Goal: Task Accomplishment & Management: Use online tool/utility

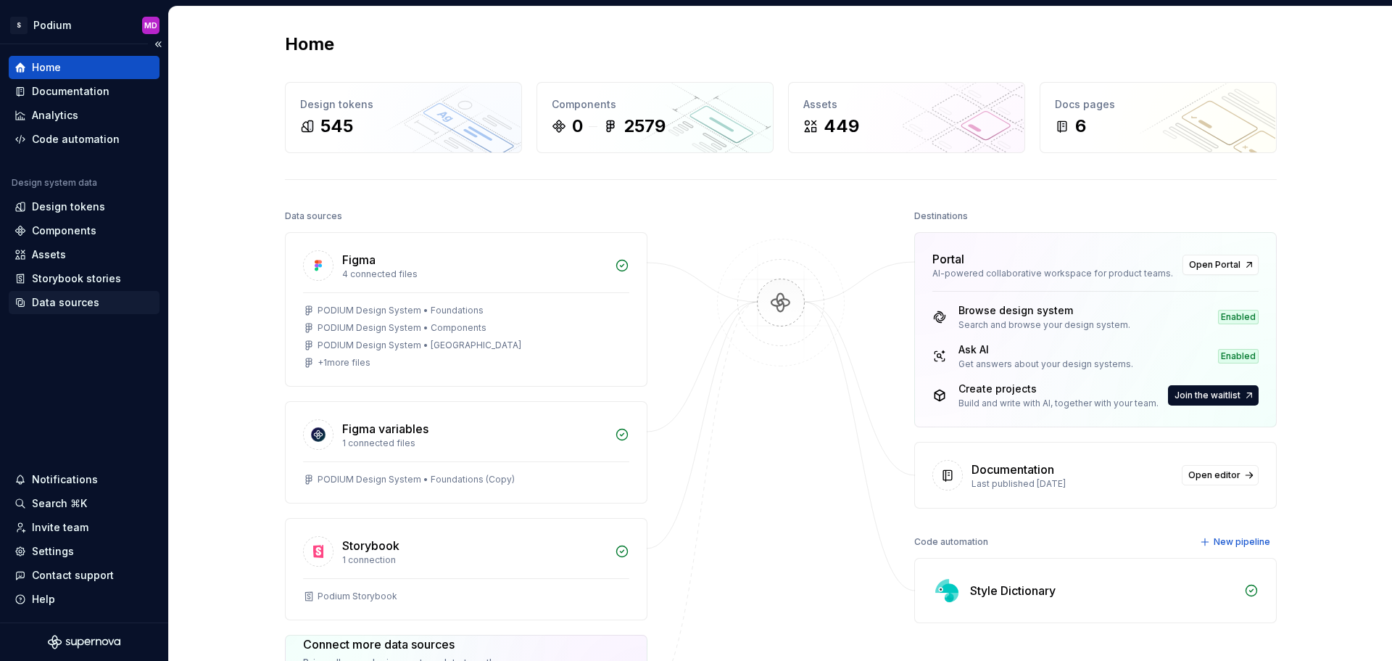
click at [80, 300] on div "Data sources" at bounding box center [65, 302] width 67 height 15
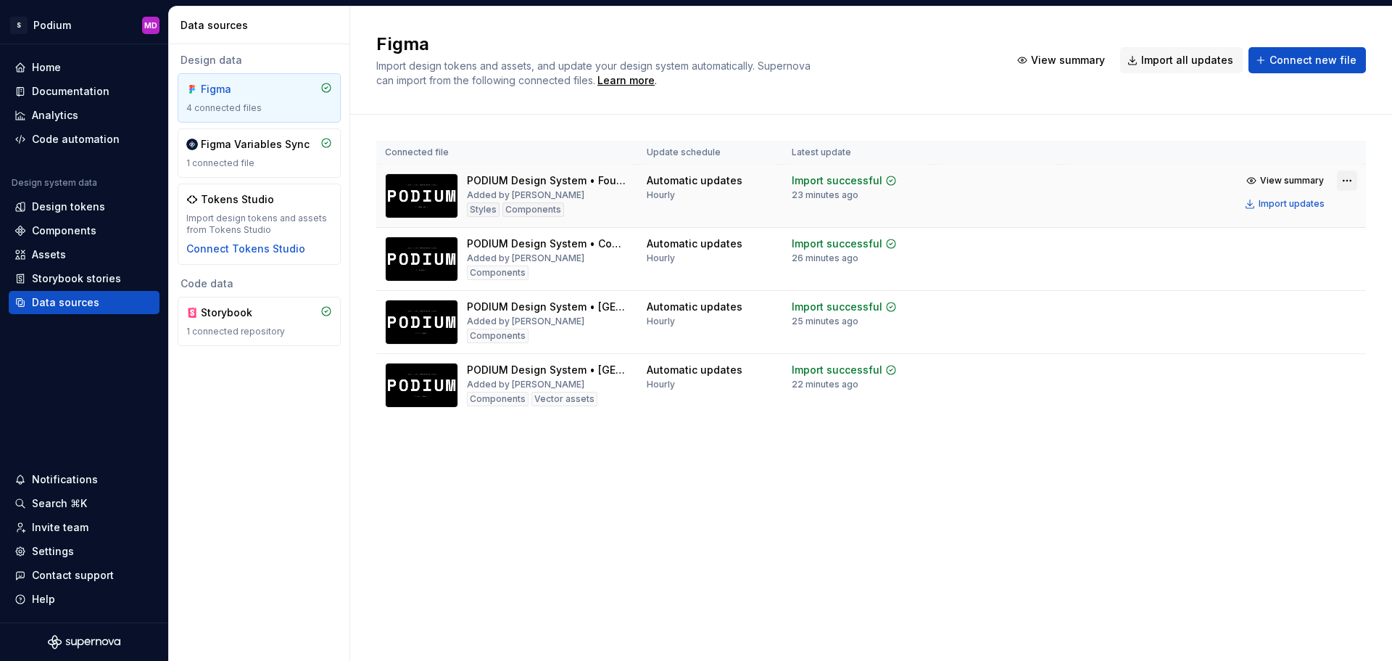
click at [1347, 182] on html "S Podium MD Home Documentation Analytics Code automation Design system data Des…" at bounding box center [696, 330] width 1392 height 661
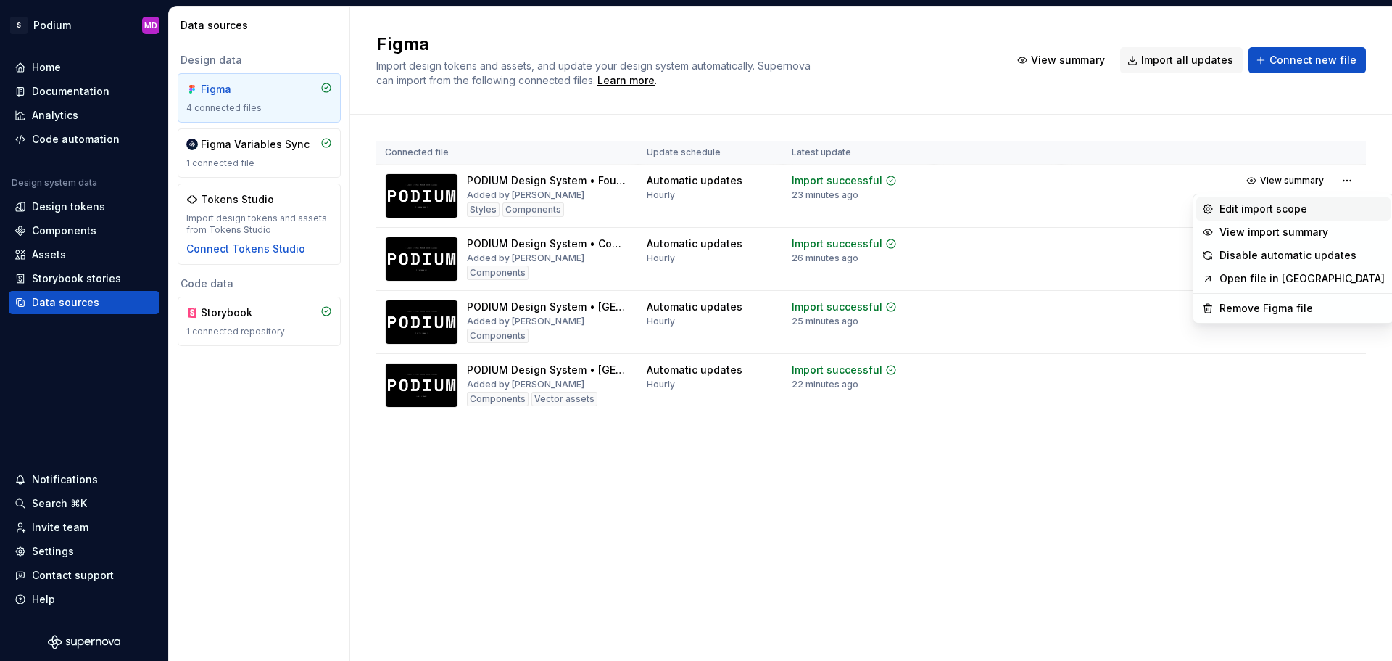
click at [1277, 212] on div "Edit import scope" at bounding box center [1302, 209] width 165 height 15
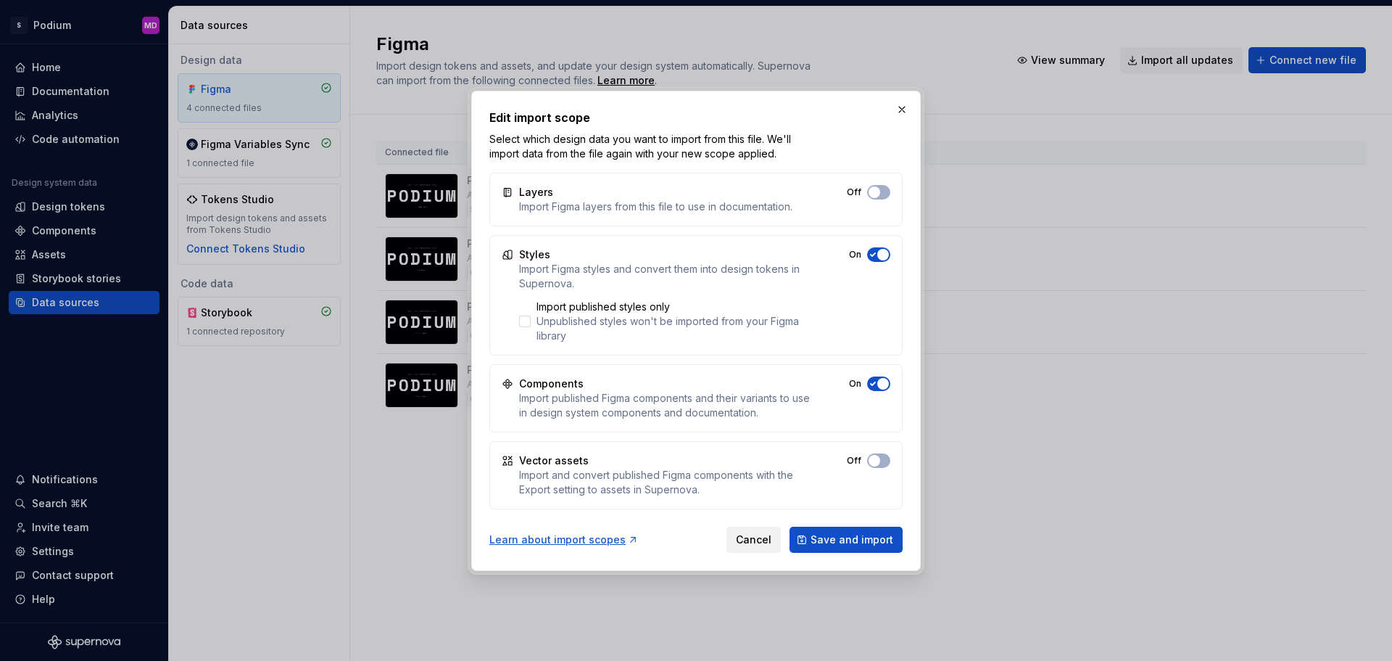
click at [764, 528] on button "Cancel" at bounding box center [754, 540] width 54 height 26
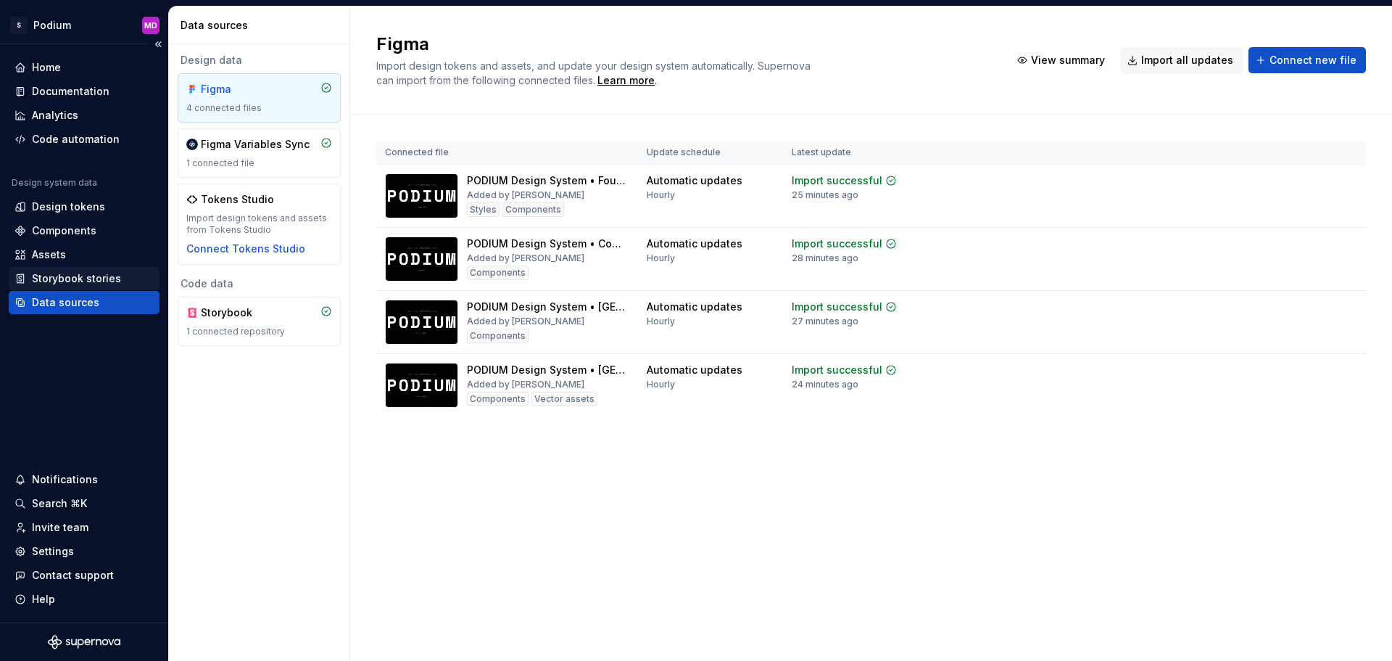
click at [97, 280] on div "Storybook stories" at bounding box center [76, 278] width 89 height 15
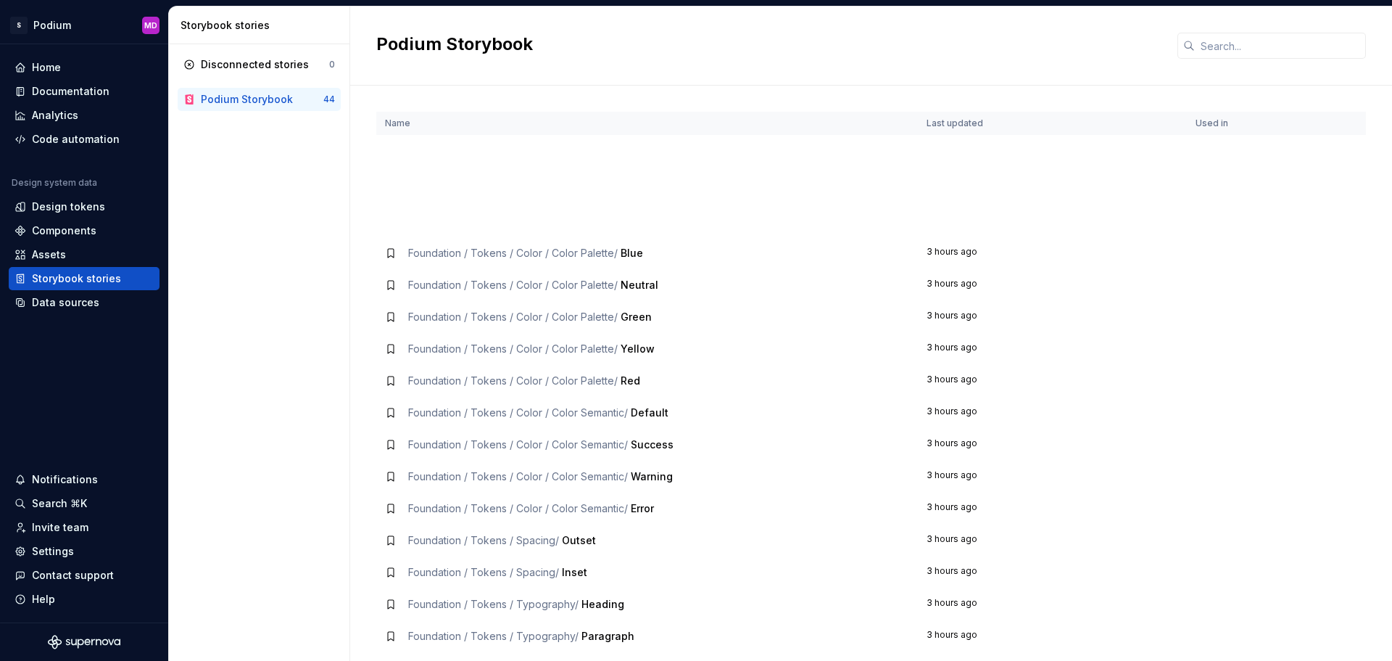
scroll to position [653, 0]
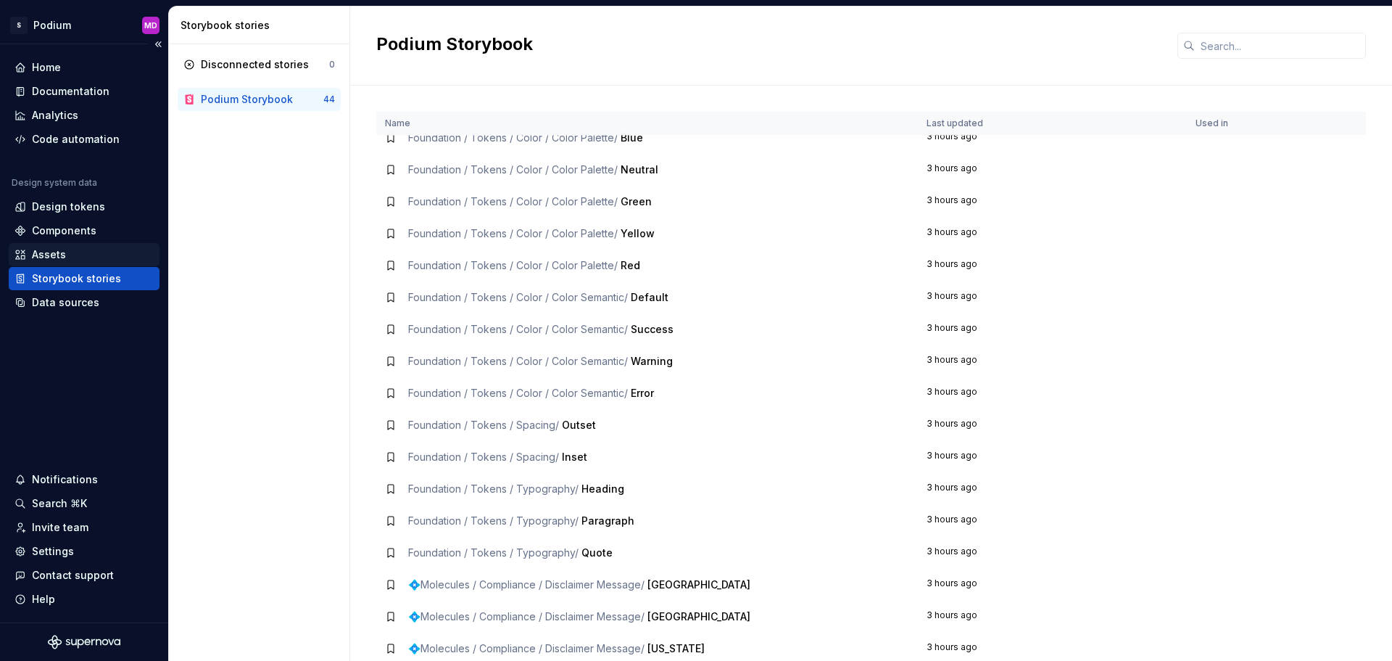
click at [60, 252] on div "Assets" at bounding box center [49, 254] width 34 height 15
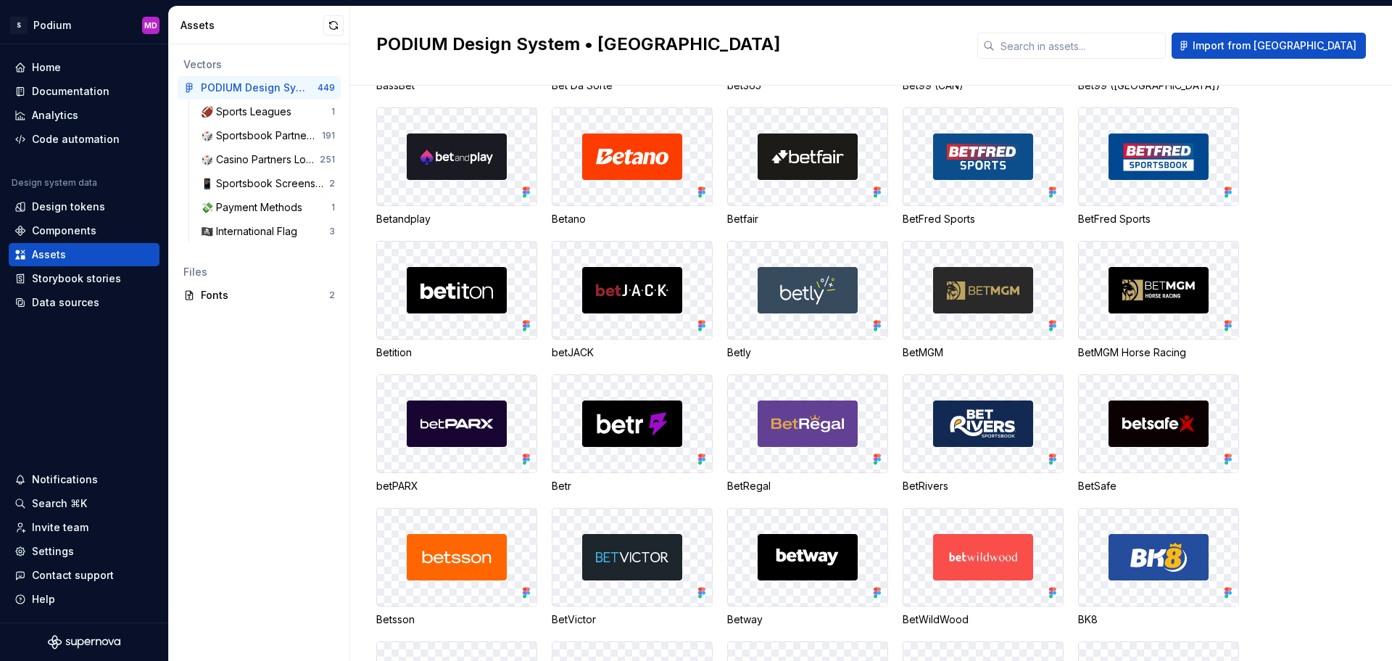
scroll to position [943, 0]
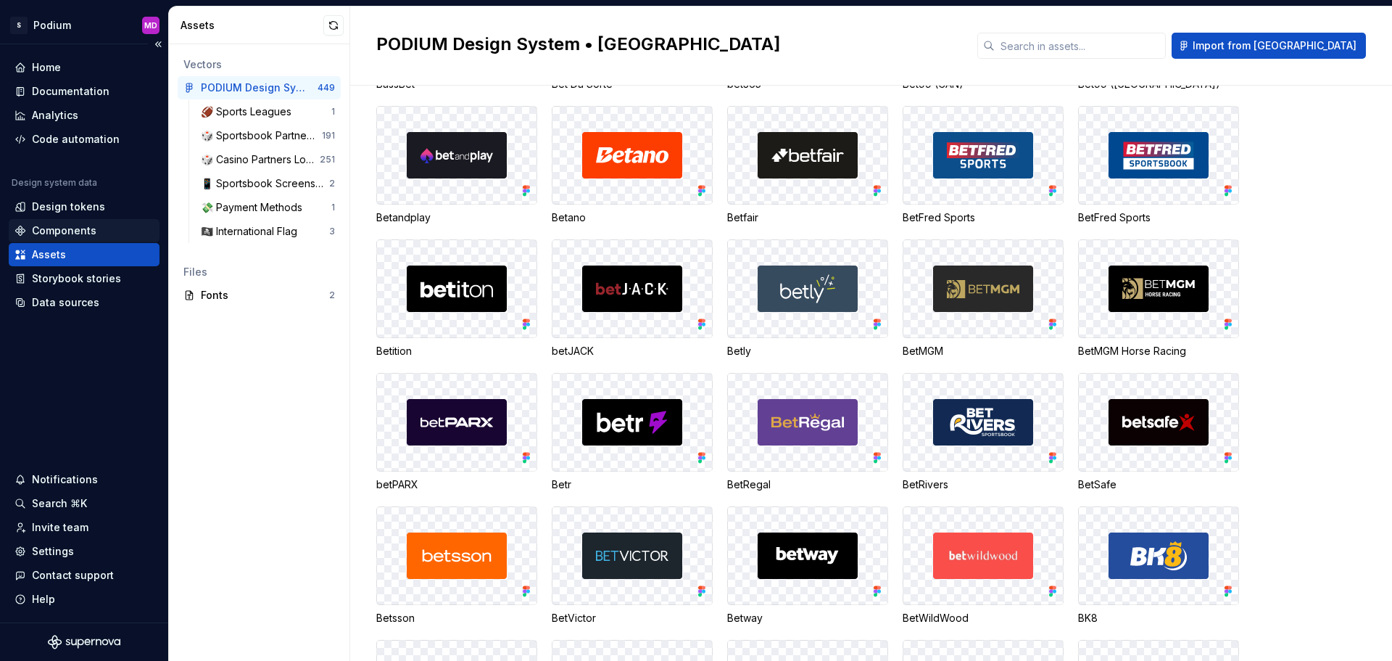
click at [88, 228] on div "Components" at bounding box center [64, 230] width 65 height 15
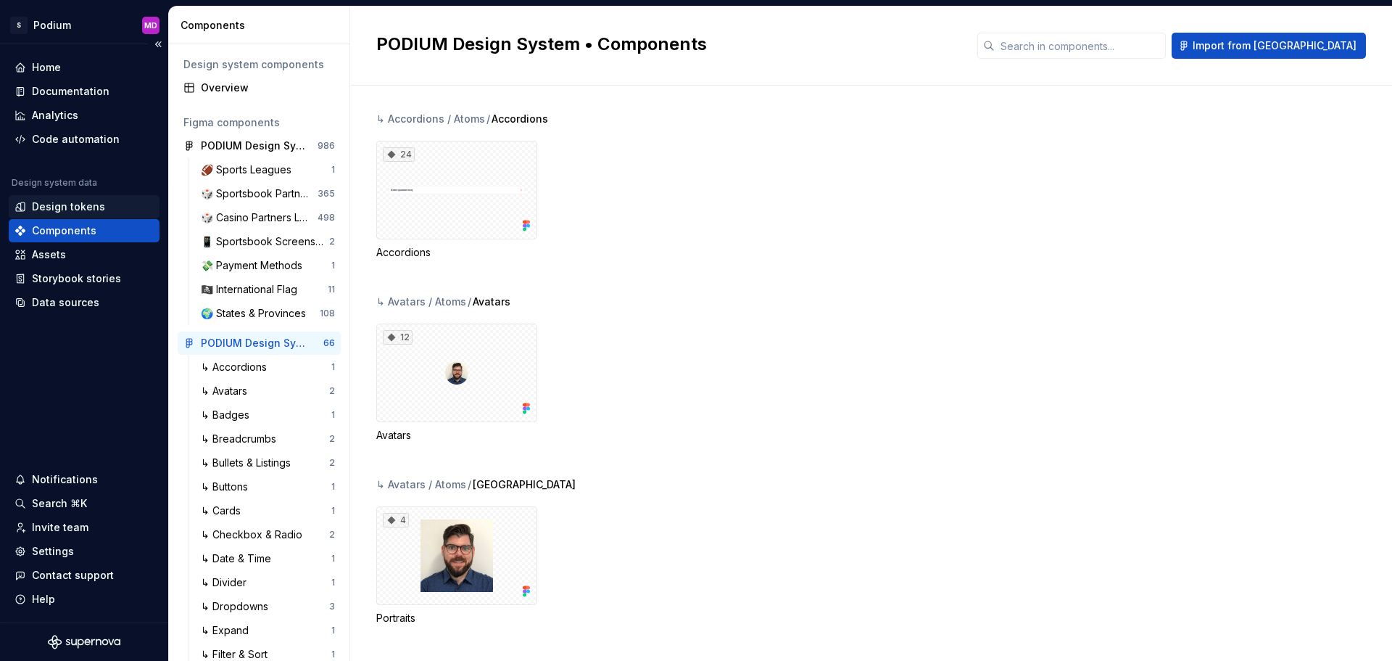
click at [75, 206] on div "Design tokens" at bounding box center [68, 206] width 73 height 15
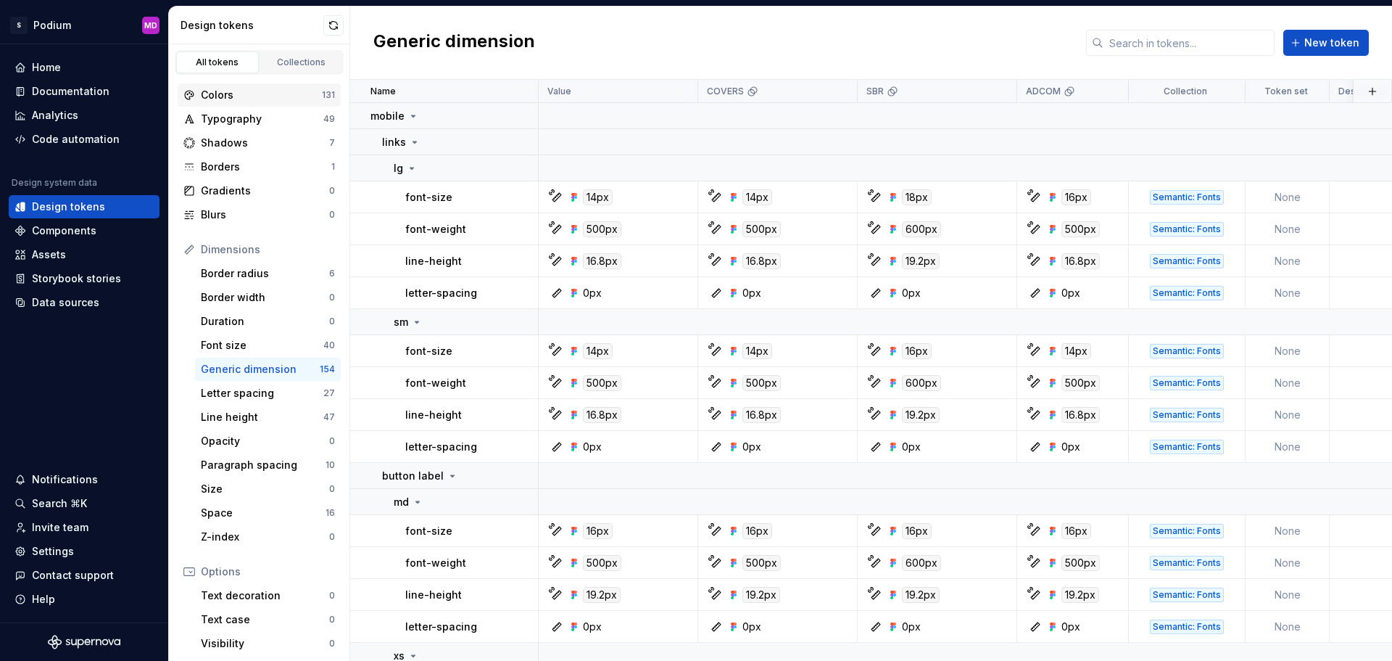
click at [273, 97] on div "Colors" at bounding box center [261, 95] width 121 height 15
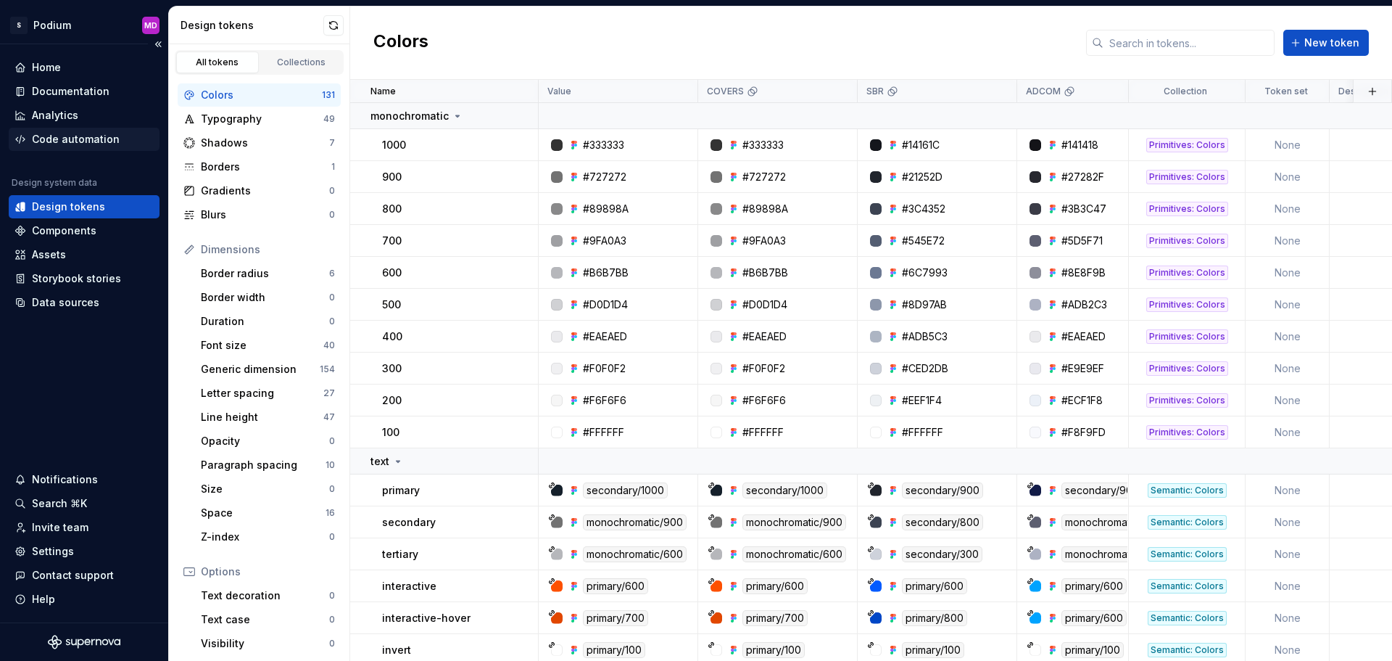
click at [82, 142] on div "Code automation" at bounding box center [76, 139] width 88 height 15
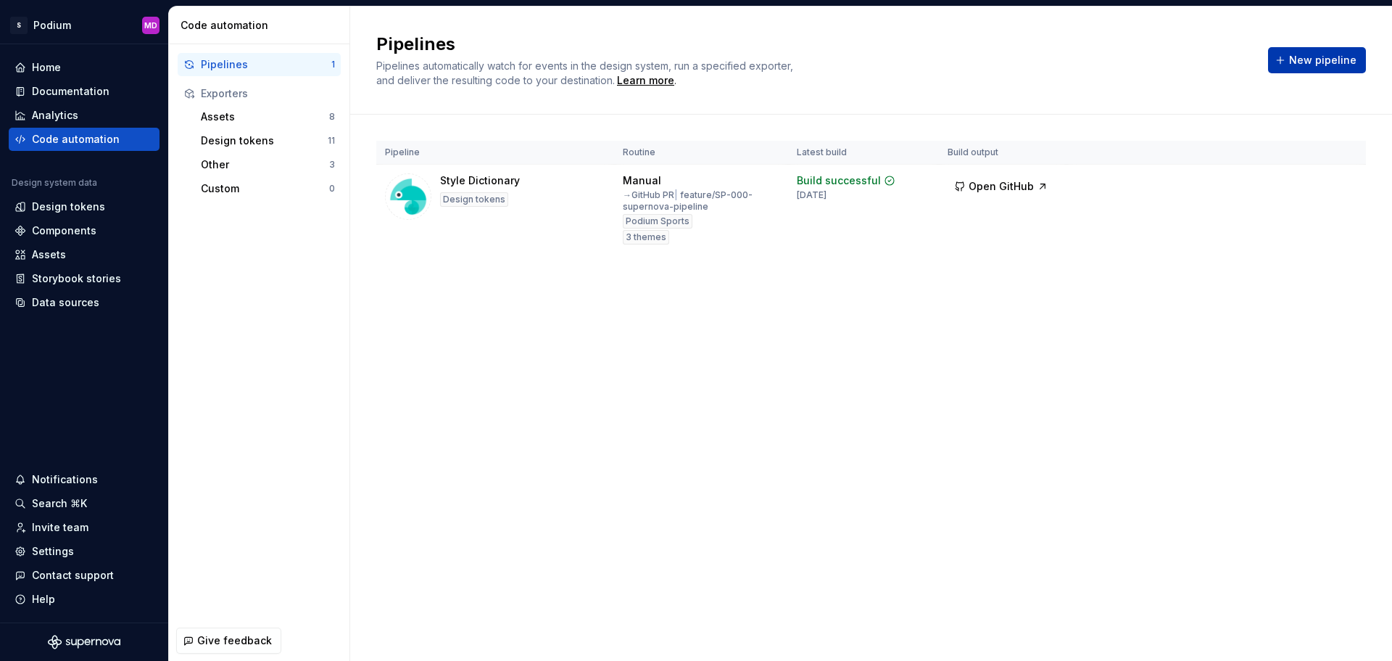
click at [1313, 60] on span "New pipeline" at bounding box center [1322, 60] width 67 height 15
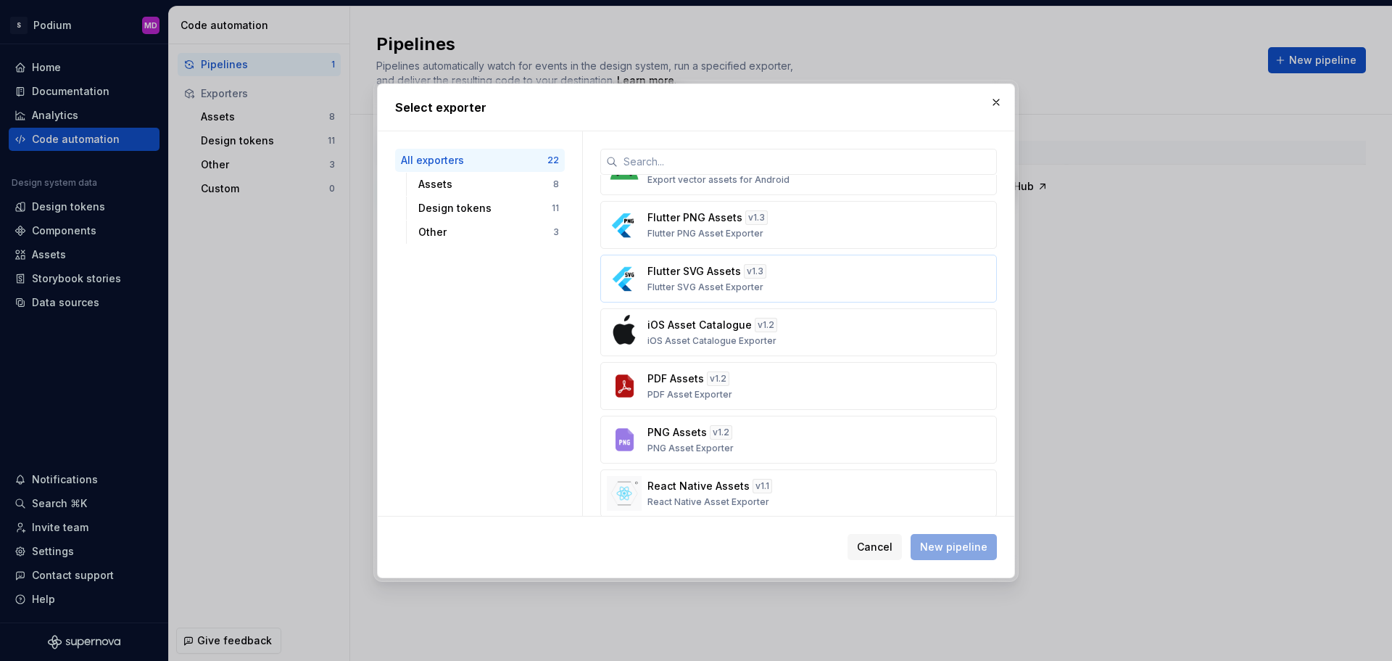
scroll to position [145, 0]
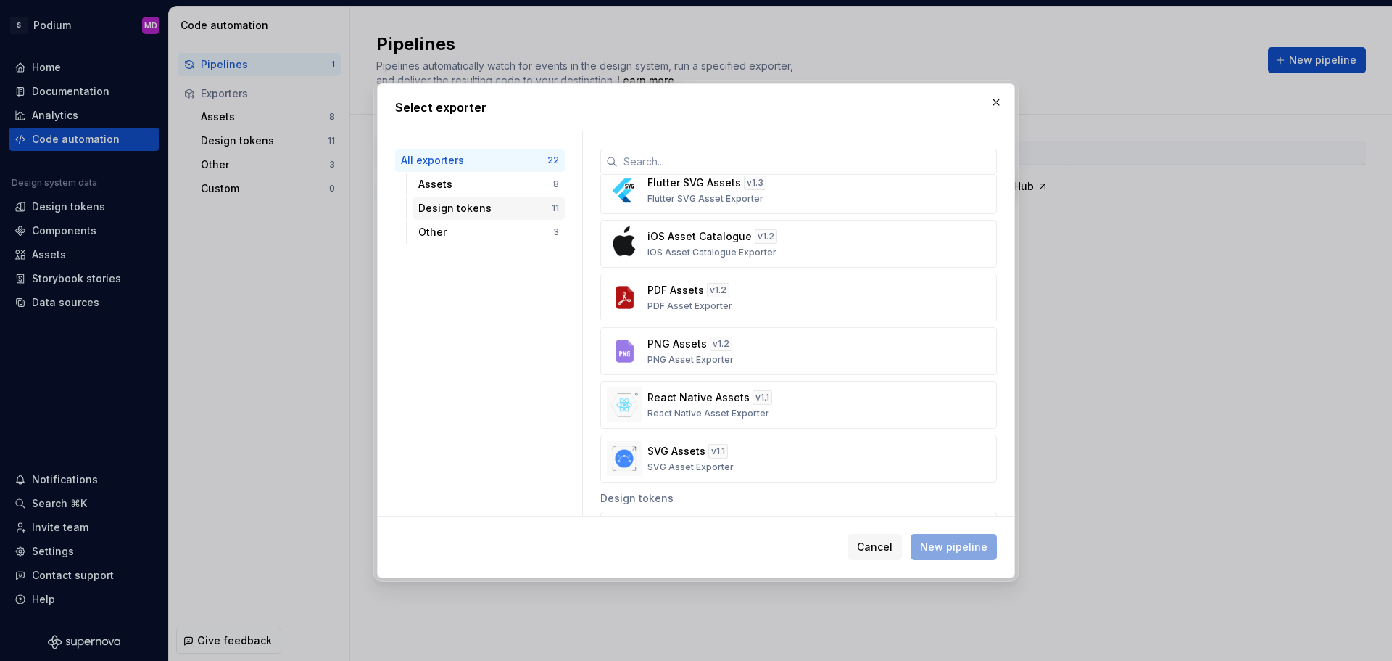
click at [458, 201] on div "Design tokens" at bounding box center [484, 208] width 133 height 15
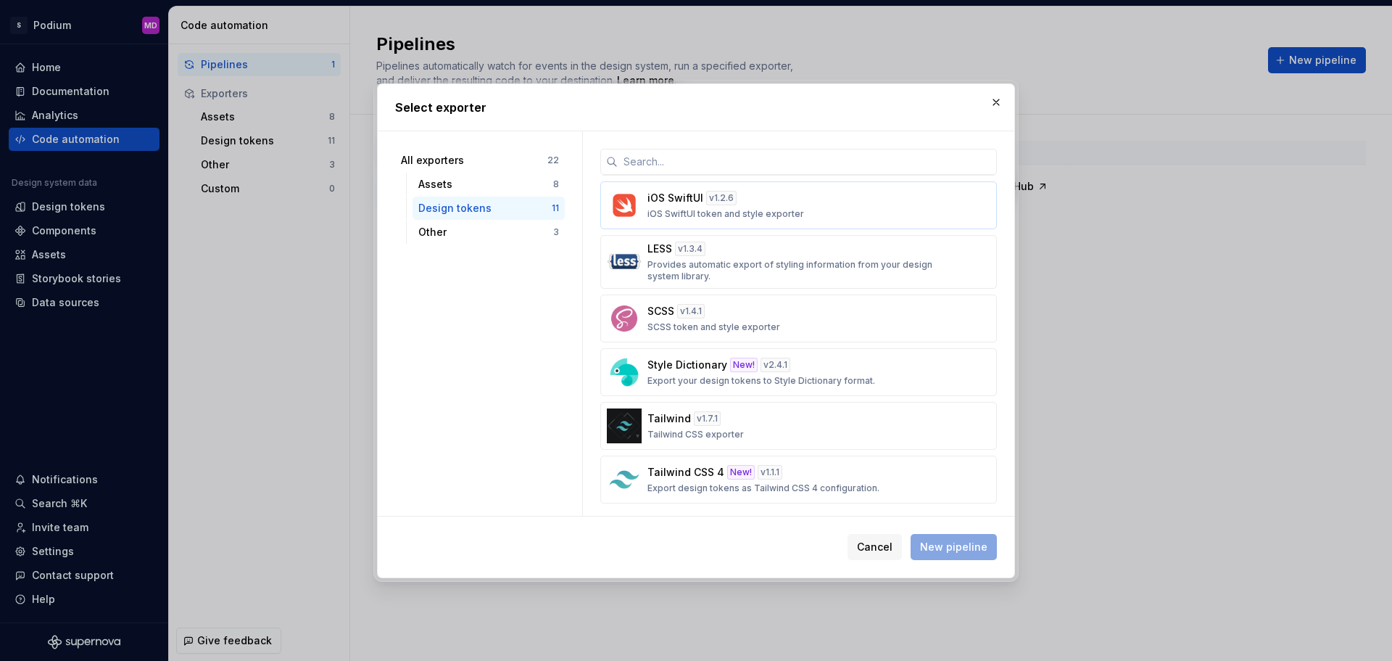
scroll to position [273, 0]
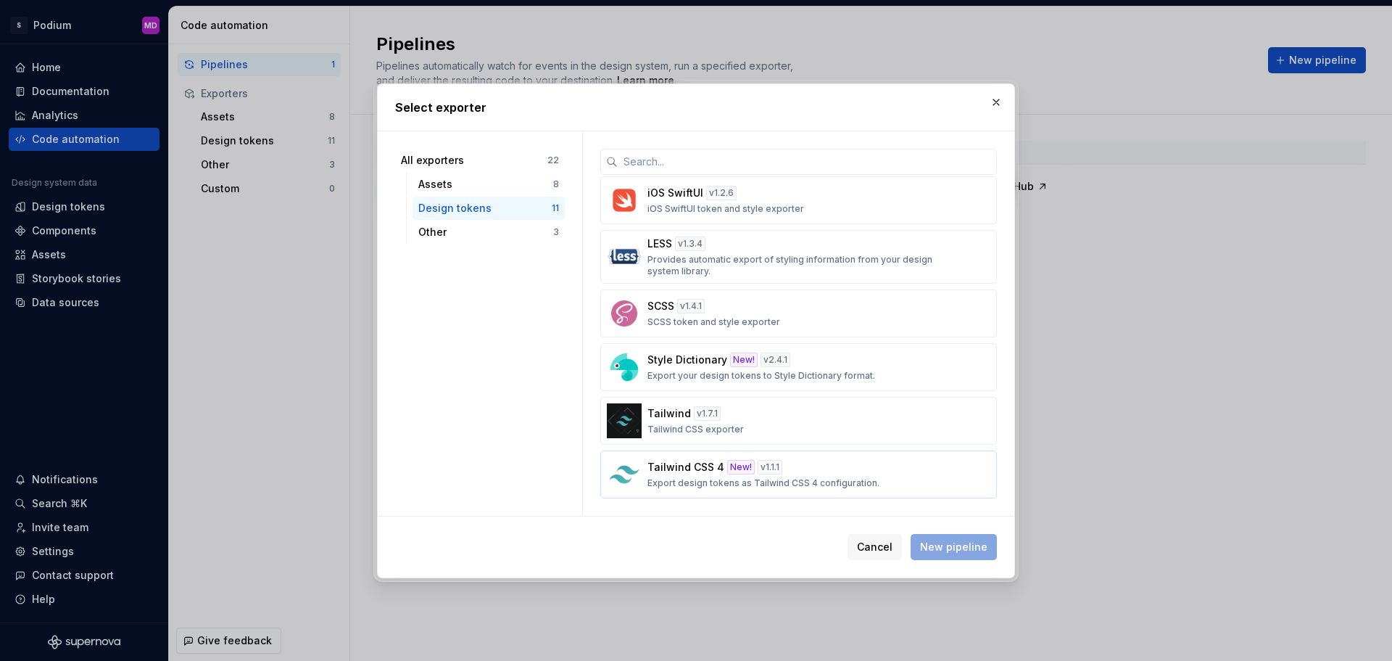
click at [893, 484] on div "Tailwind CSS 4 New! v 1.1.1 Export design tokens as Tailwind CSS 4 configuratio…" at bounding box center [795, 474] width 294 height 29
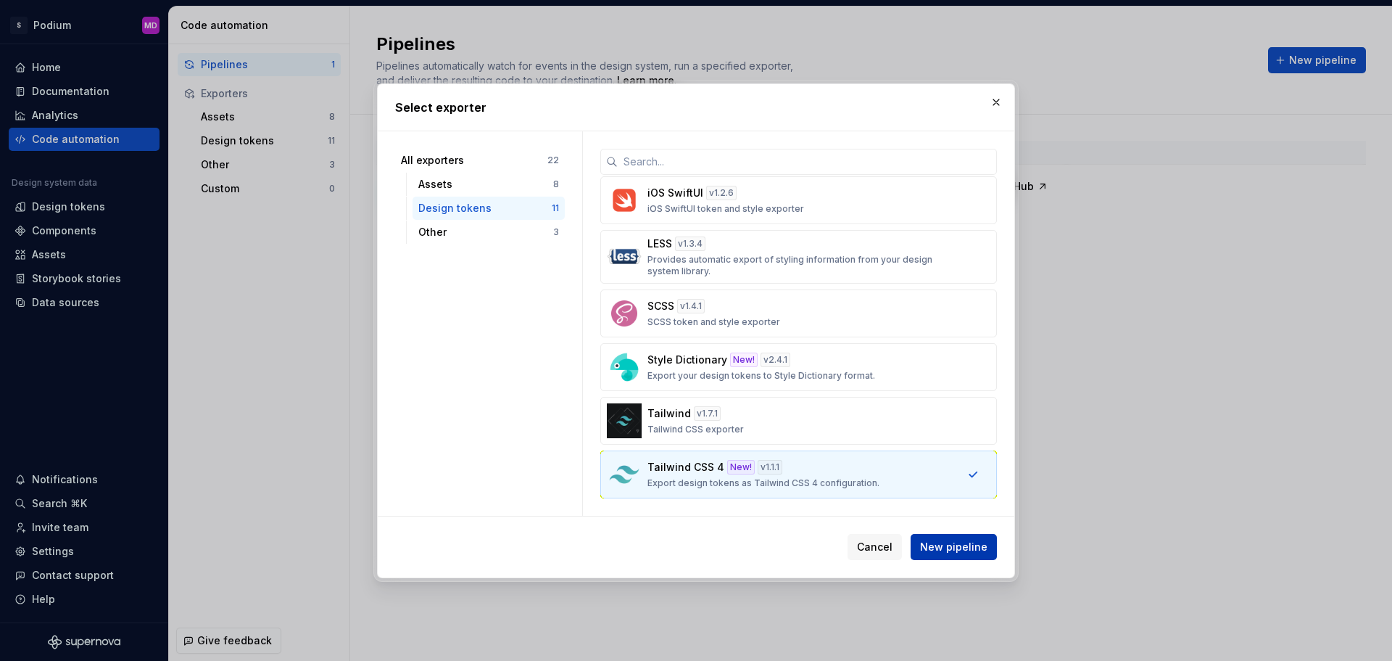
click at [967, 547] on span "New pipeline" at bounding box center [953, 547] width 67 height 15
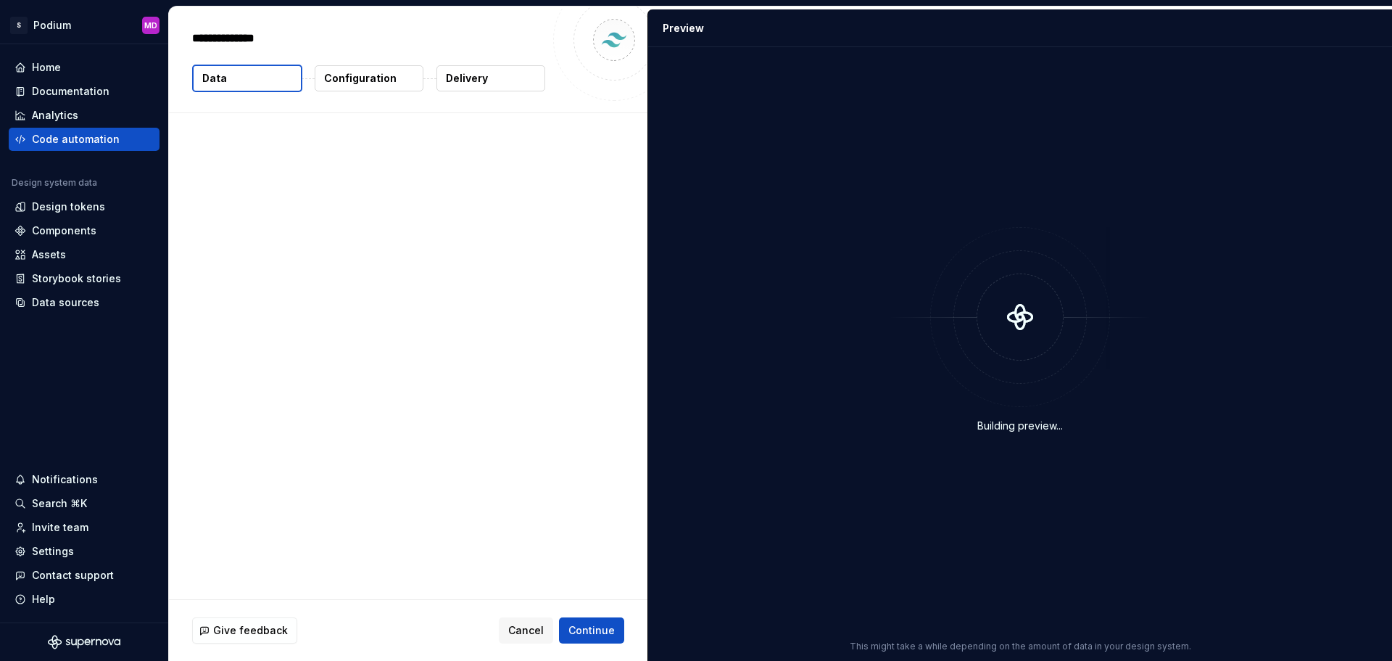
type textarea "*"
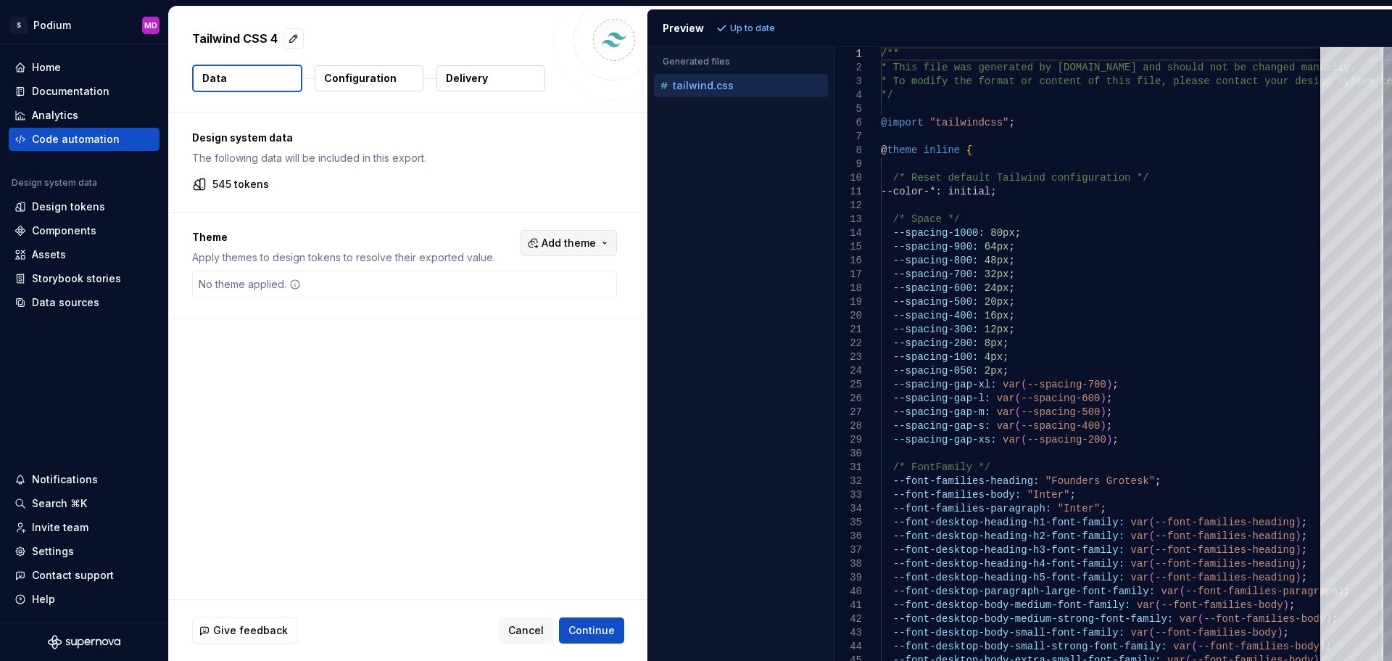
click at [576, 245] on span "Add theme" at bounding box center [569, 243] width 54 height 15
click at [370, 74] on html "S Podium MD Home Documentation Analytics Code automation Design system data Des…" at bounding box center [696, 330] width 1392 height 661
click at [358, 84] on p "Configuration" at bounding box center [360, 78] width 73 height 15
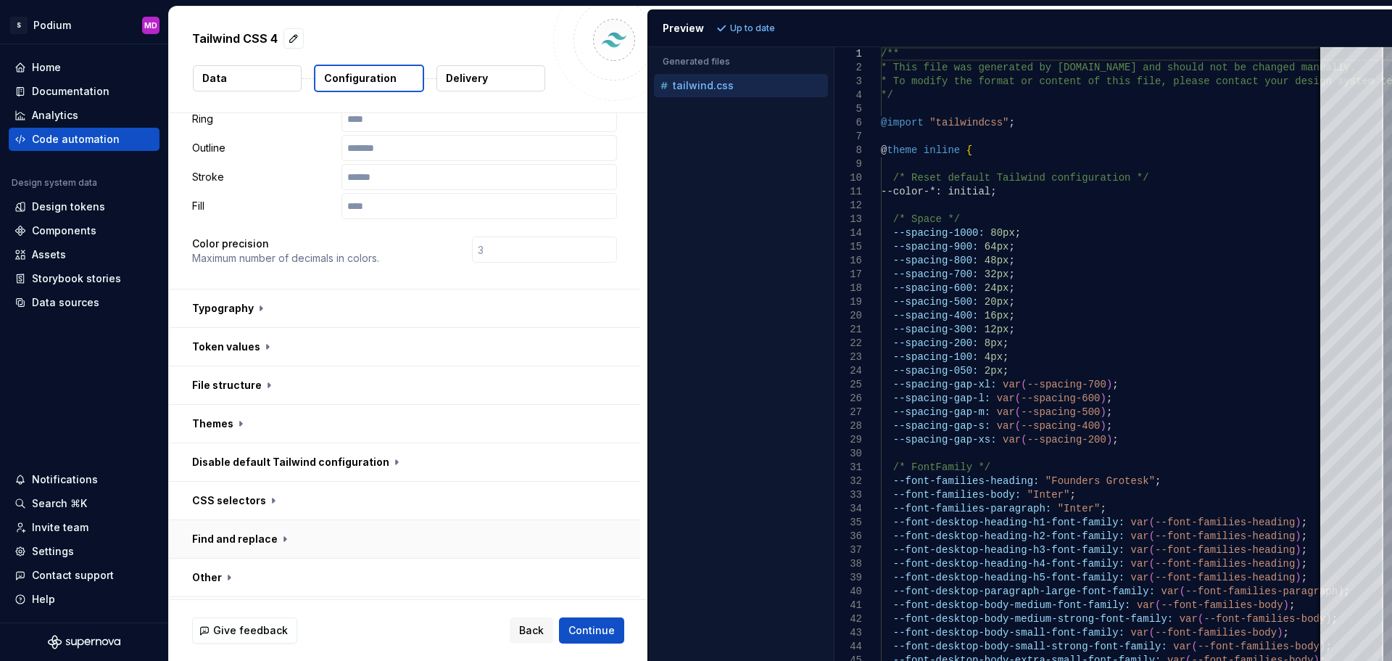
scroll to position [363, 0]
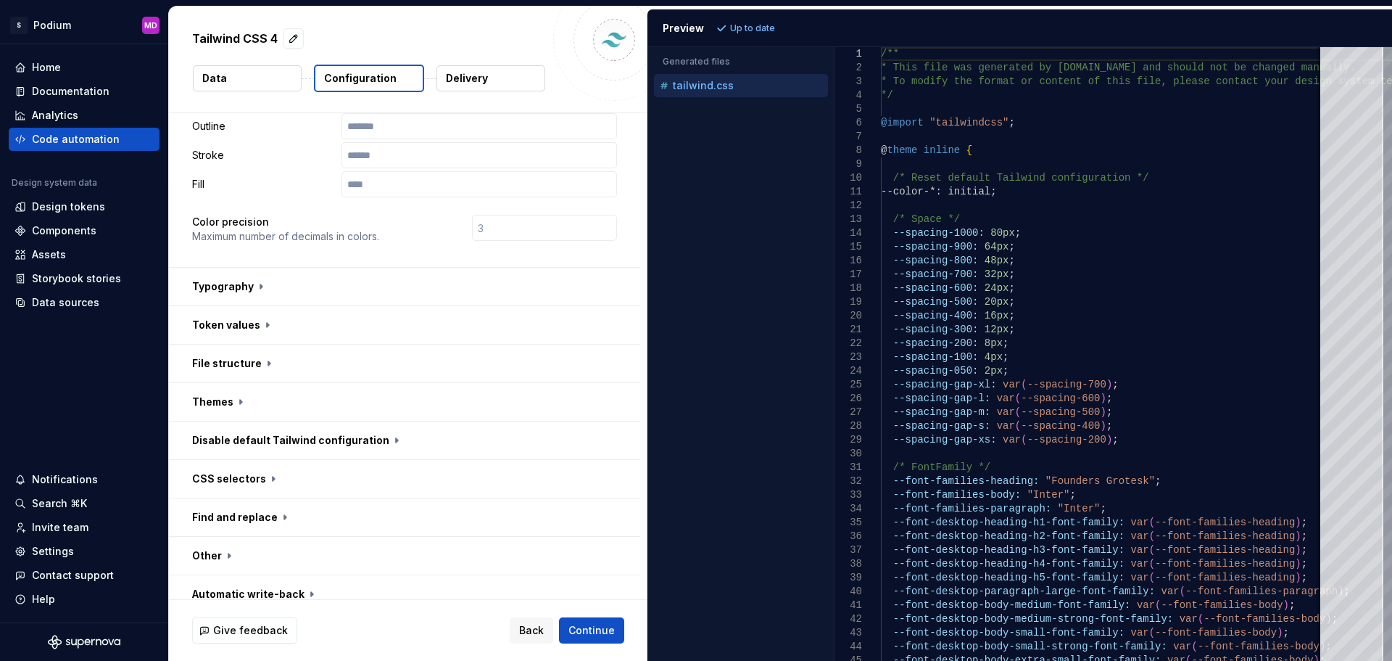
click at [485, 71] on p "Delivery" at bounding box center [467, 78] width 42 height 15
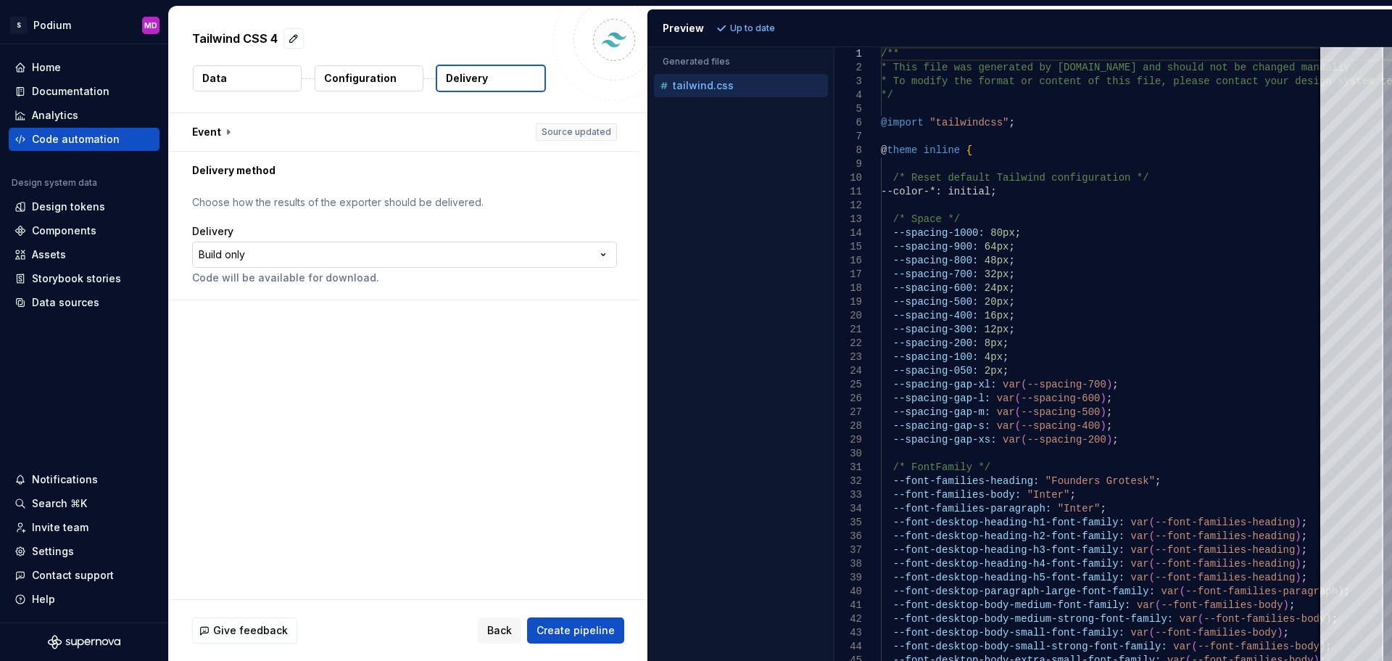
click at [476, 254] on html "**********" at bounding box center [696, 330] width 1392 height 661
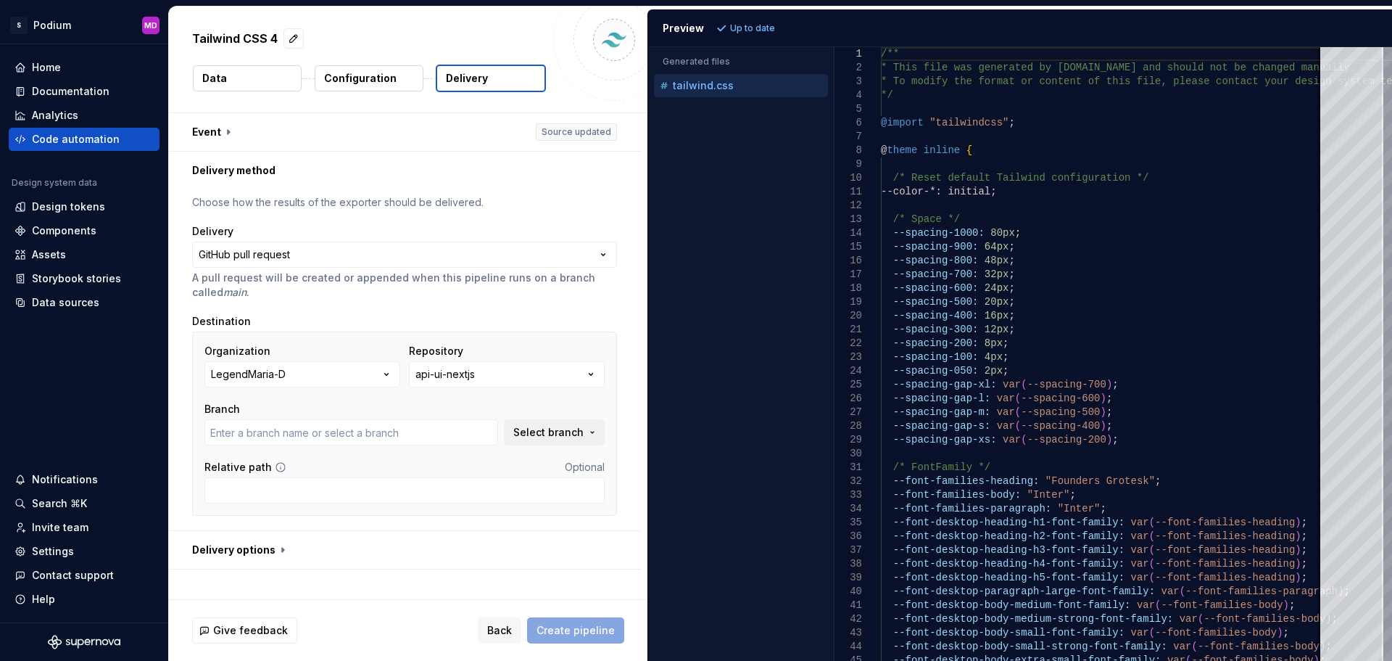
type input "main"
click at [314, 376] on button "LegendMaria-D" at bounding box center [303, 374] width 196 height 26
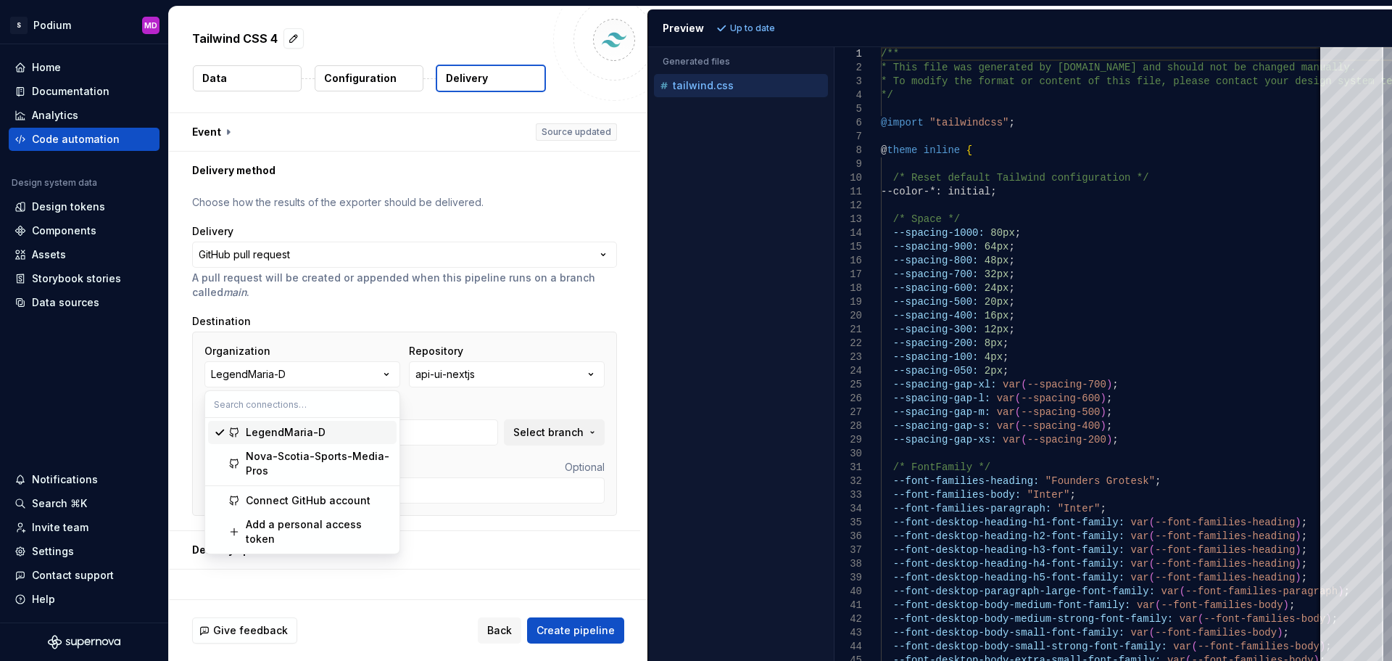
click at [368, 255] on html "**********" at bounding box center [696, 330] width 1392 height 661
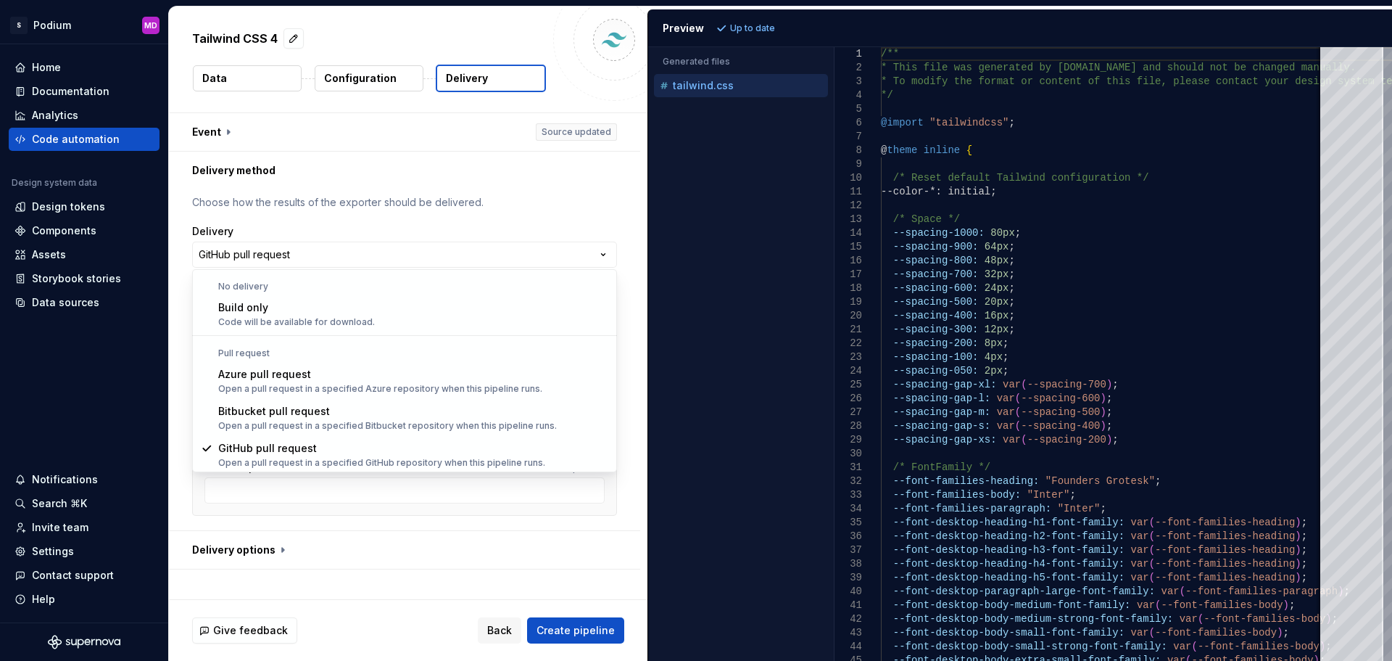
scroll to position [1, 0]
click at [627, 522] on html "**********" at bounding box center [696, 330] width 1392 height 661
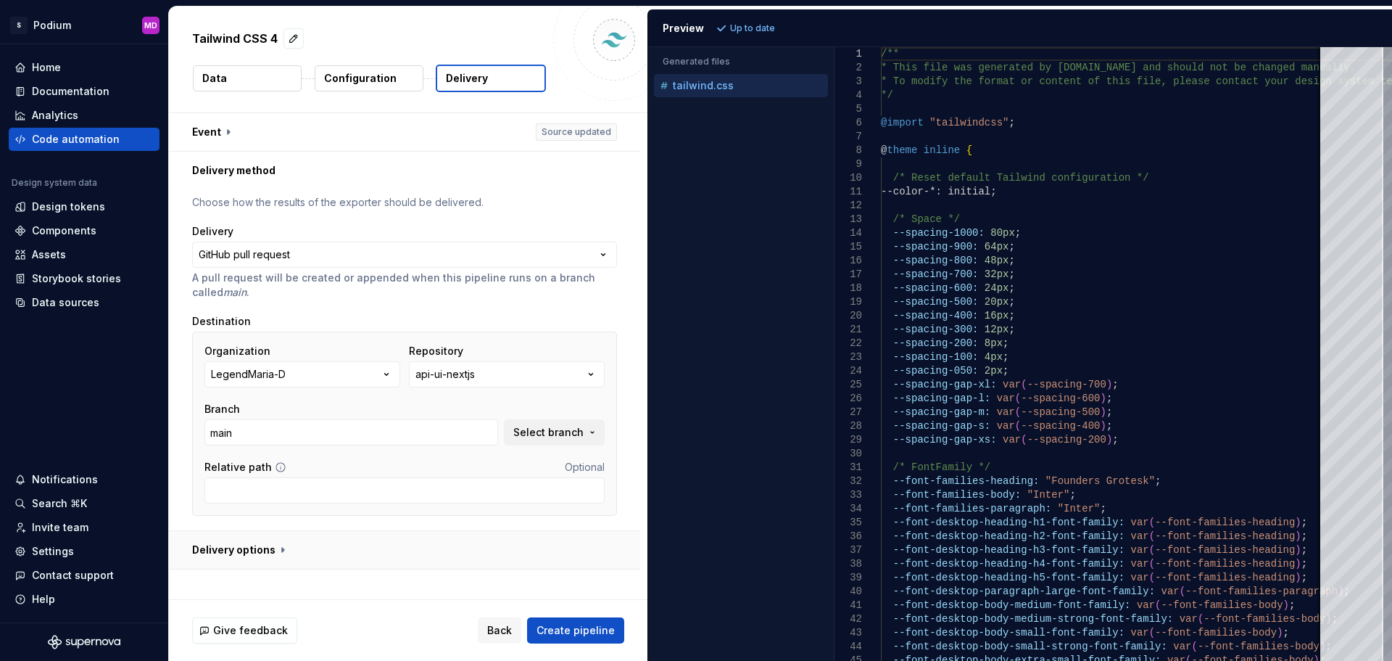
click at [264, 556] on button "button" at bounding box center [404, 550] width 471 height 38
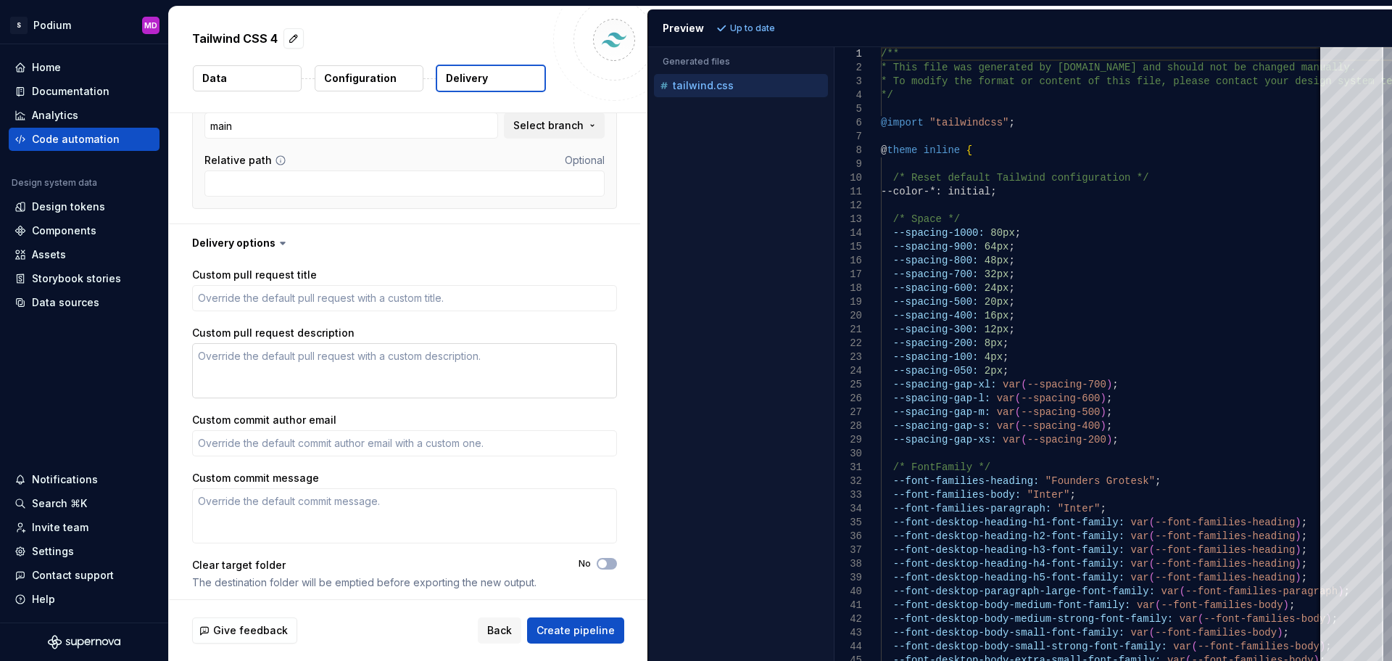
scroll to position [313, 0]
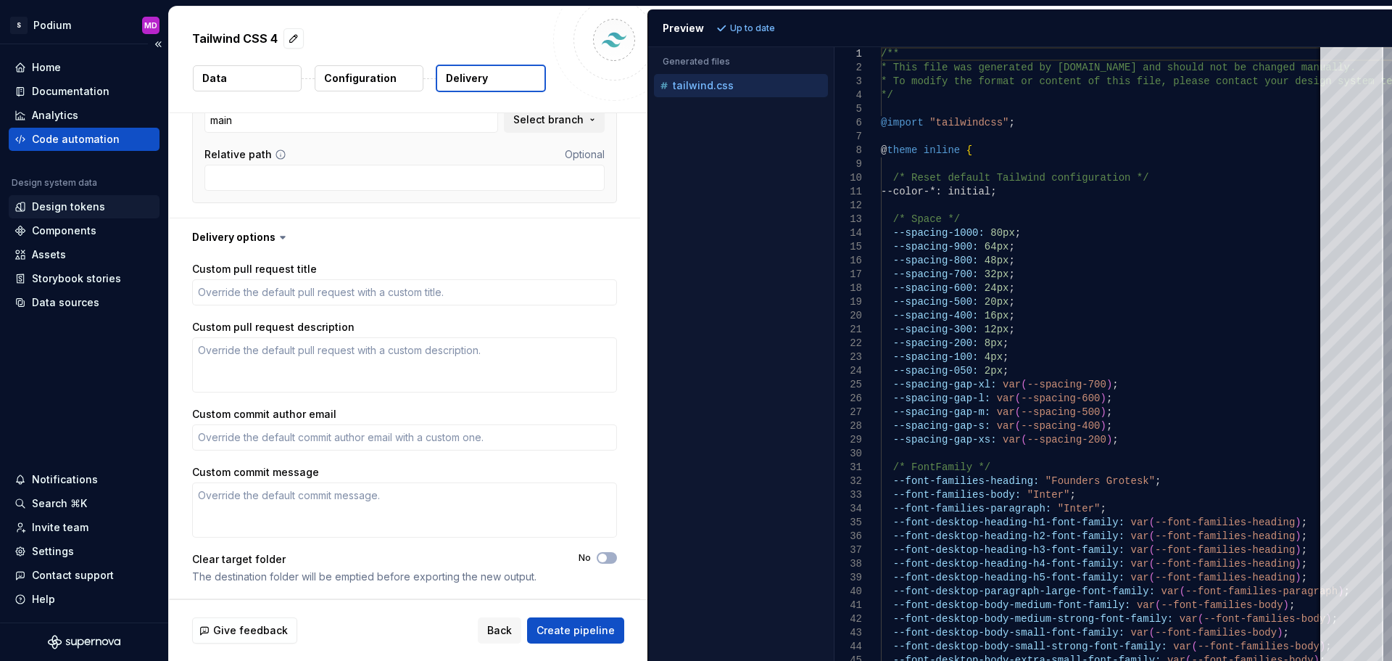
click at [75, 203] on div "Design tokens" at bounding box center [68, 206] width 73 height 15
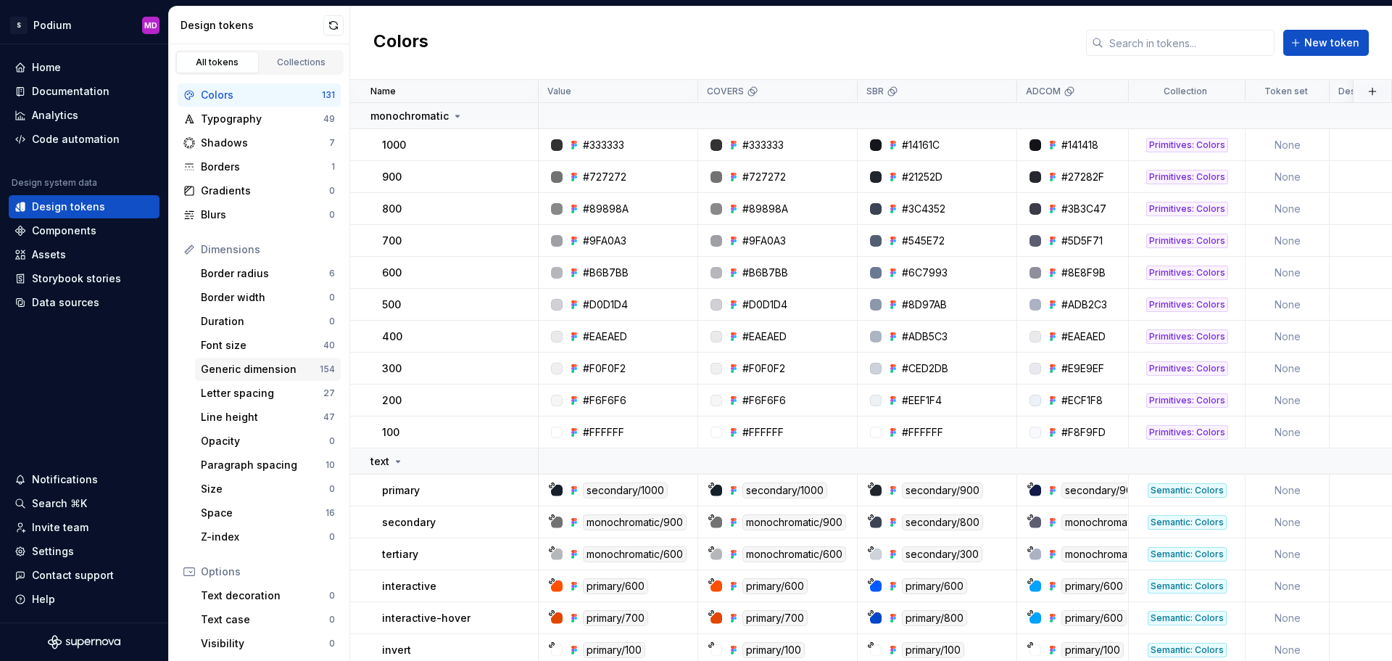
click at [236, 366] on div "Generic dimension" at bounding box center [260, 369] width 119 height 15
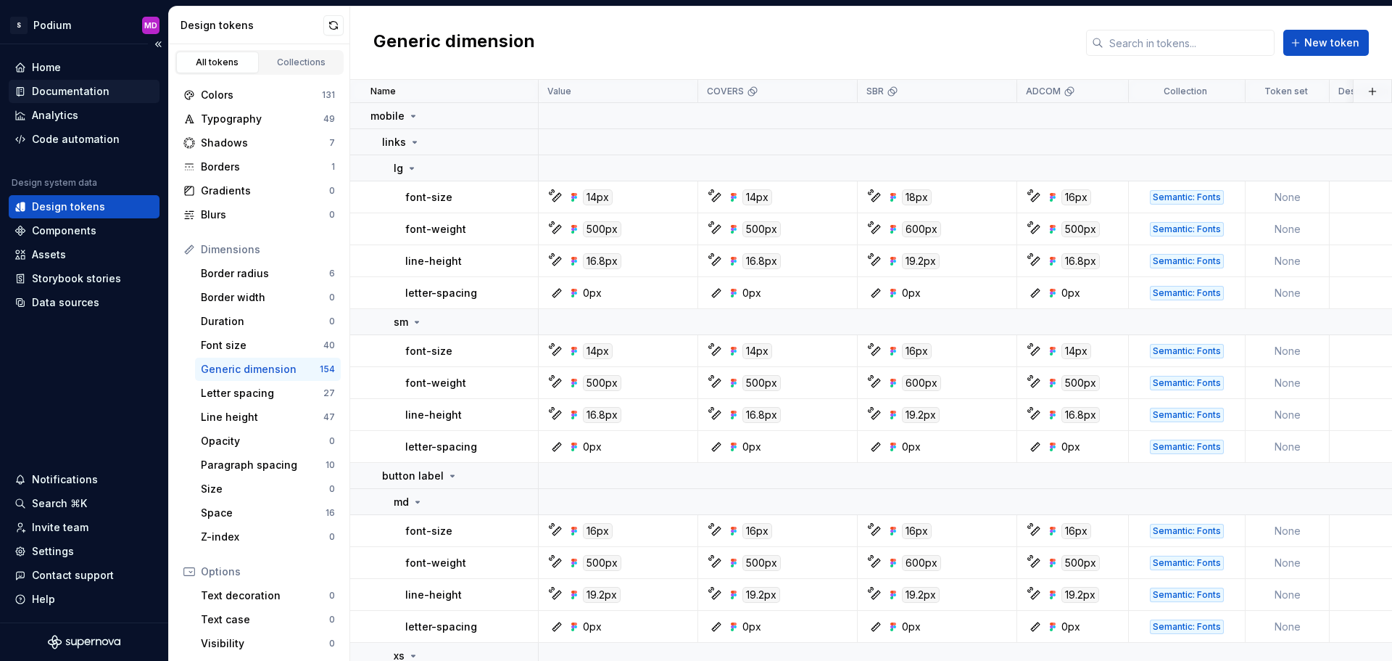
click at [78, 92] on div "Documentation" at bounding box center [71, 91] width 78 height 15
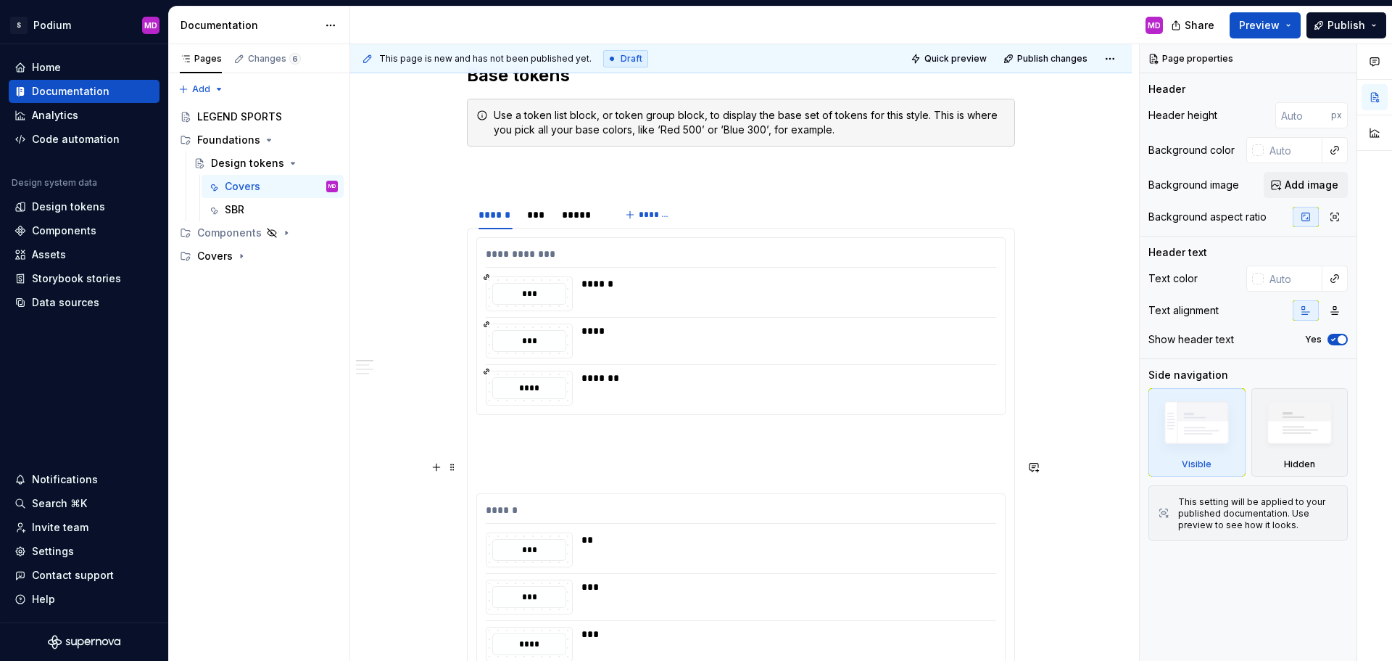
scroll to position [290, 0]
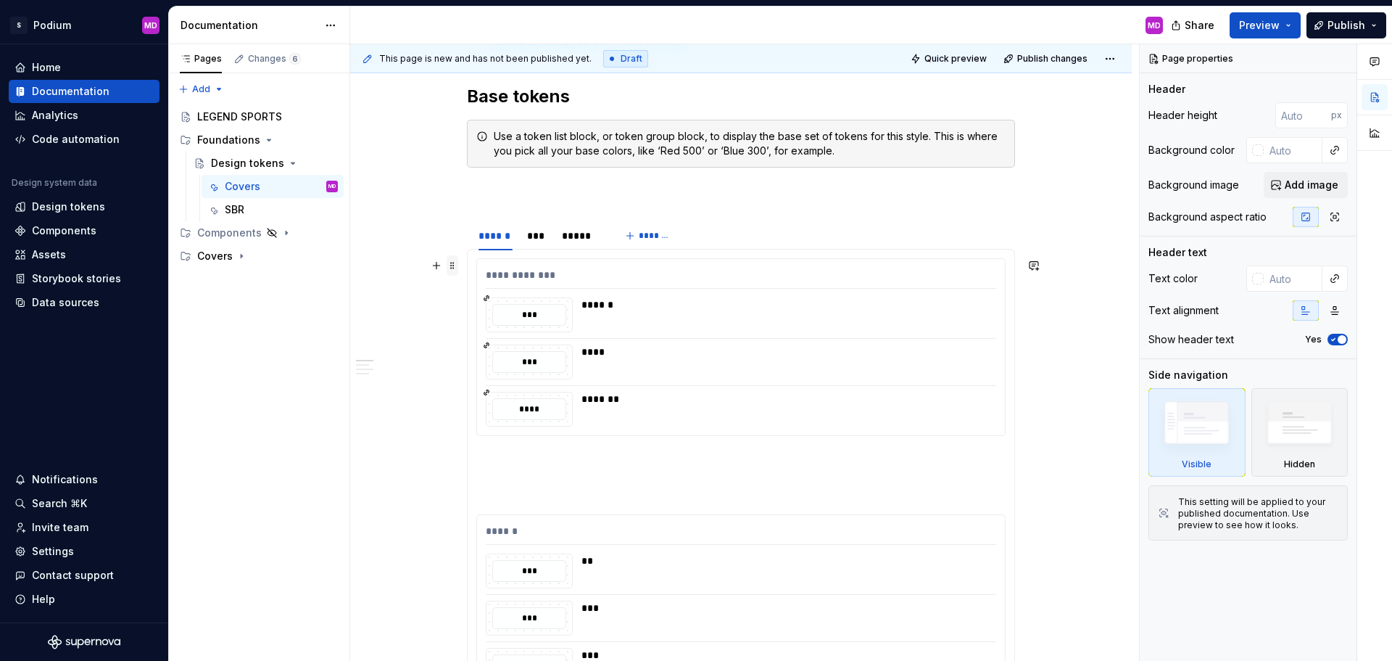
click at [453, 268] on span at bounding box center [453, 265] width 12 height 20
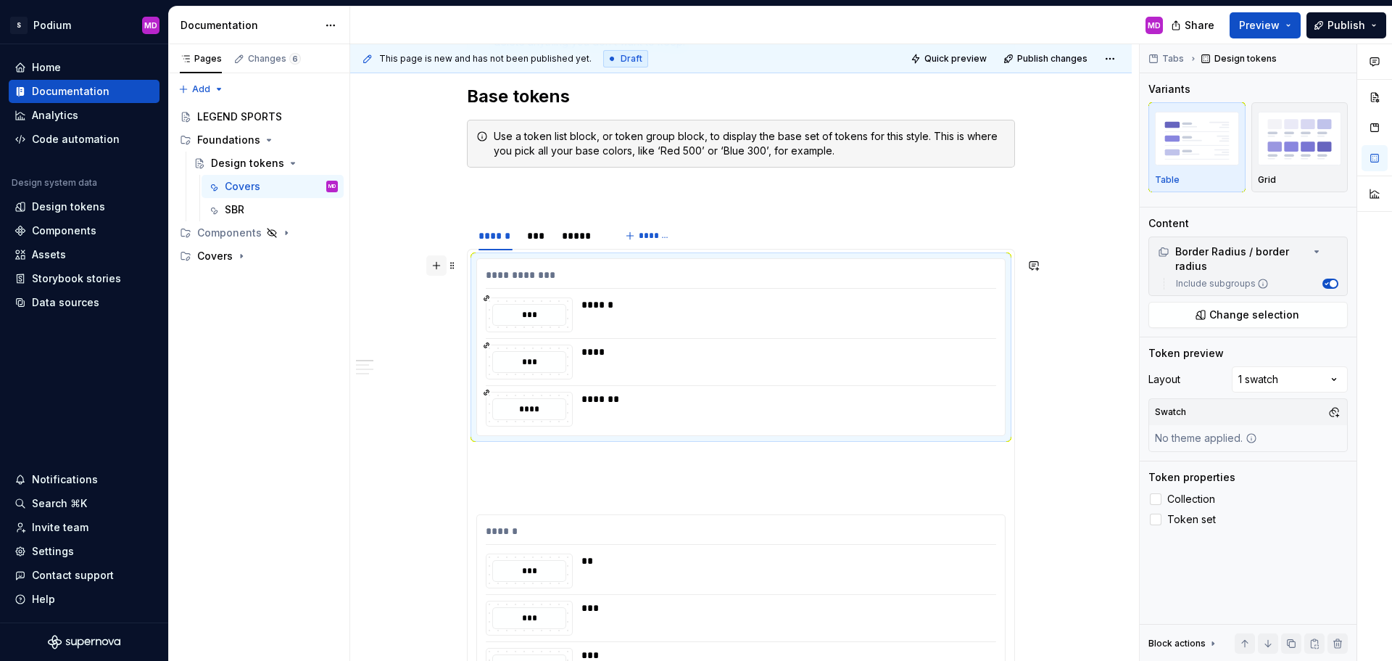
click at [432, 267] on button "button" at bounding box center [436, 265] width 20 height 20
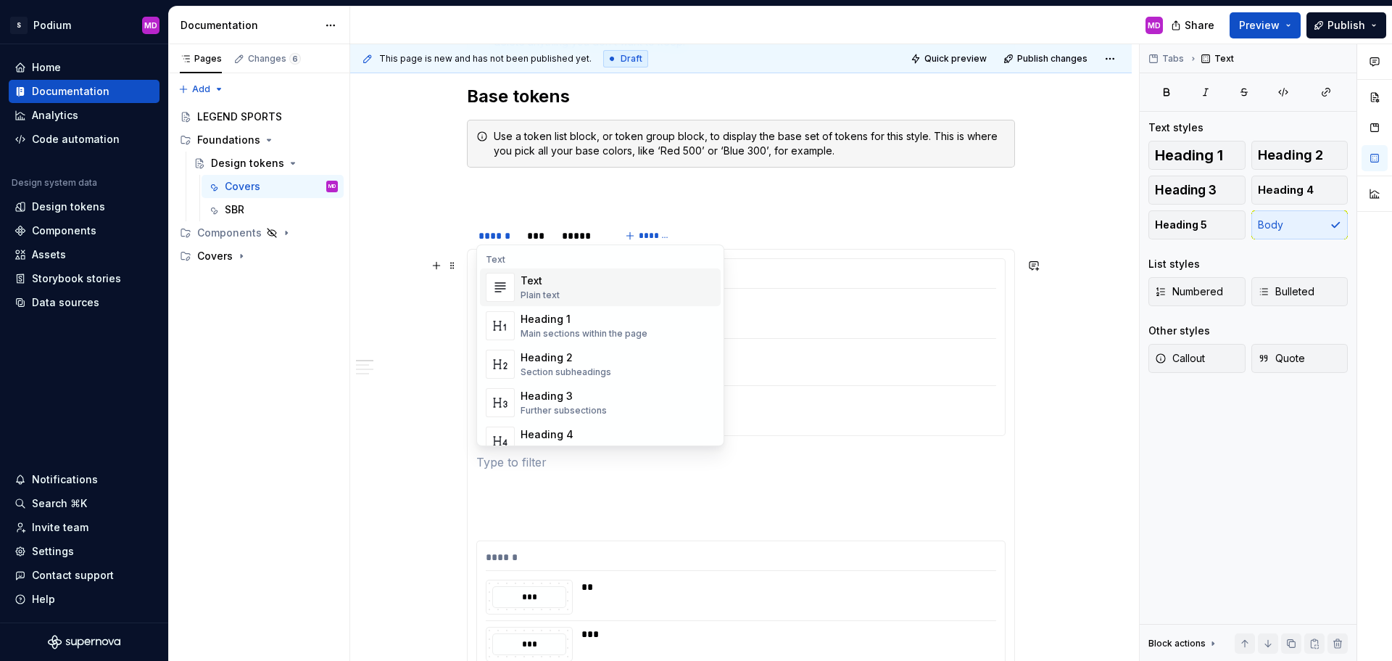
click at [863, 297] on div "**********" at bounding box center [741, 347] width 528 height 176
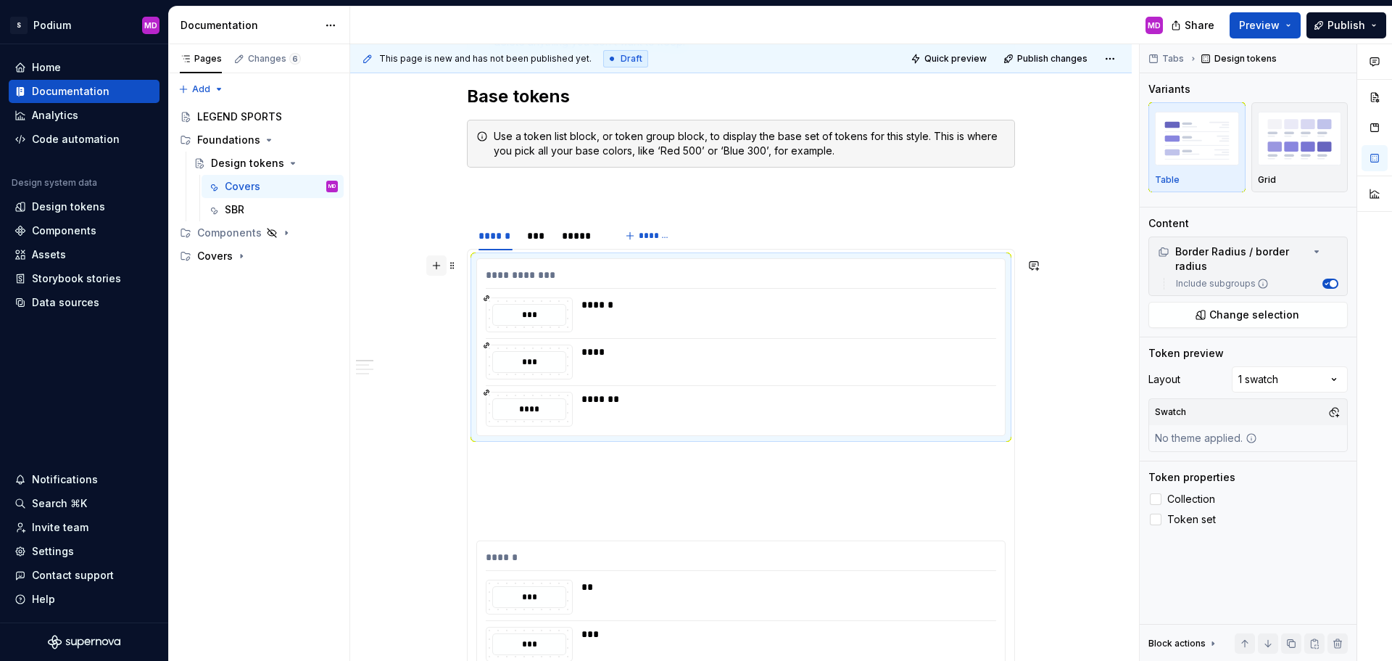
click at [434, 273] on button "button" at bounding box center [436, 265] width 20 height 20
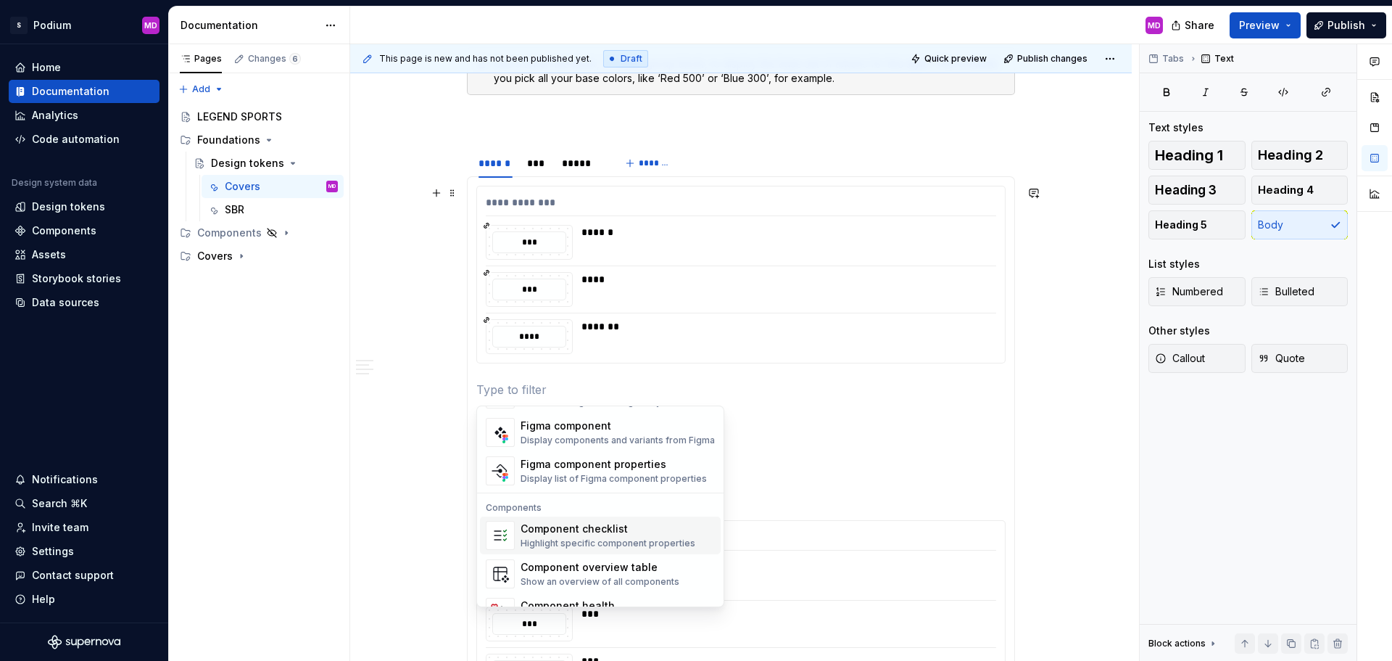
scroll to position [1405, 0]
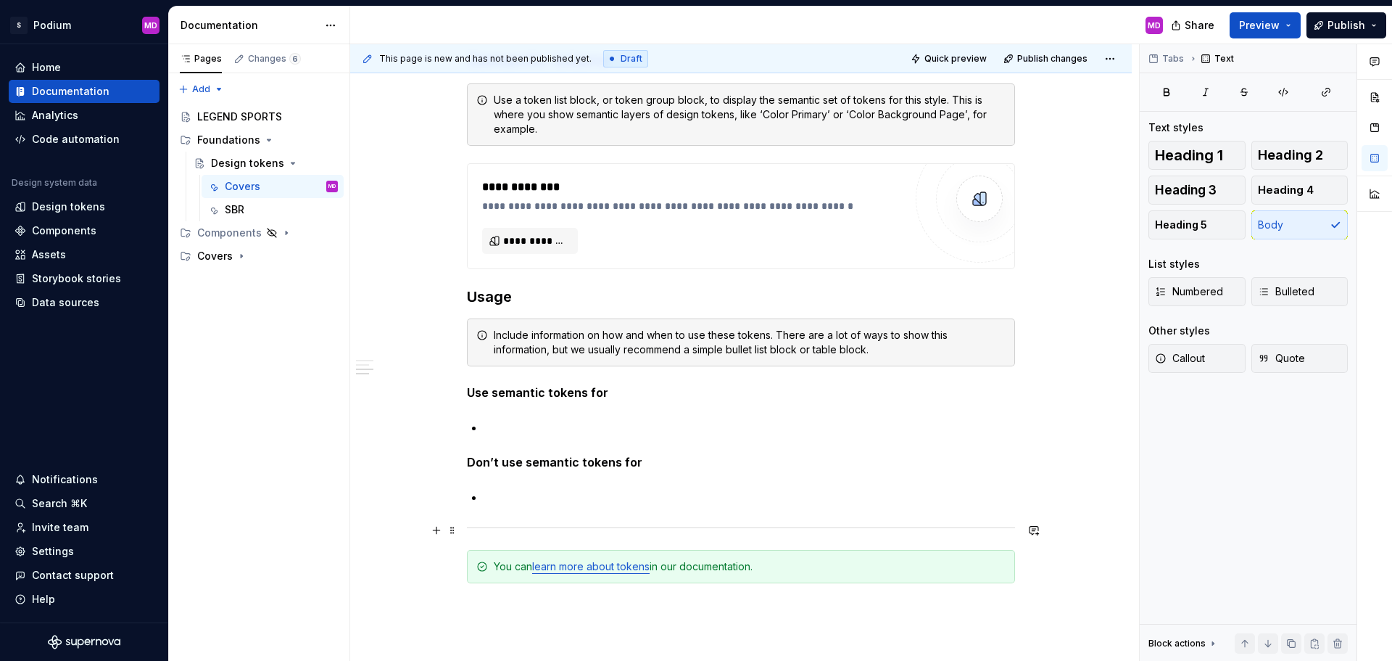
scroll to position [2466, 0]
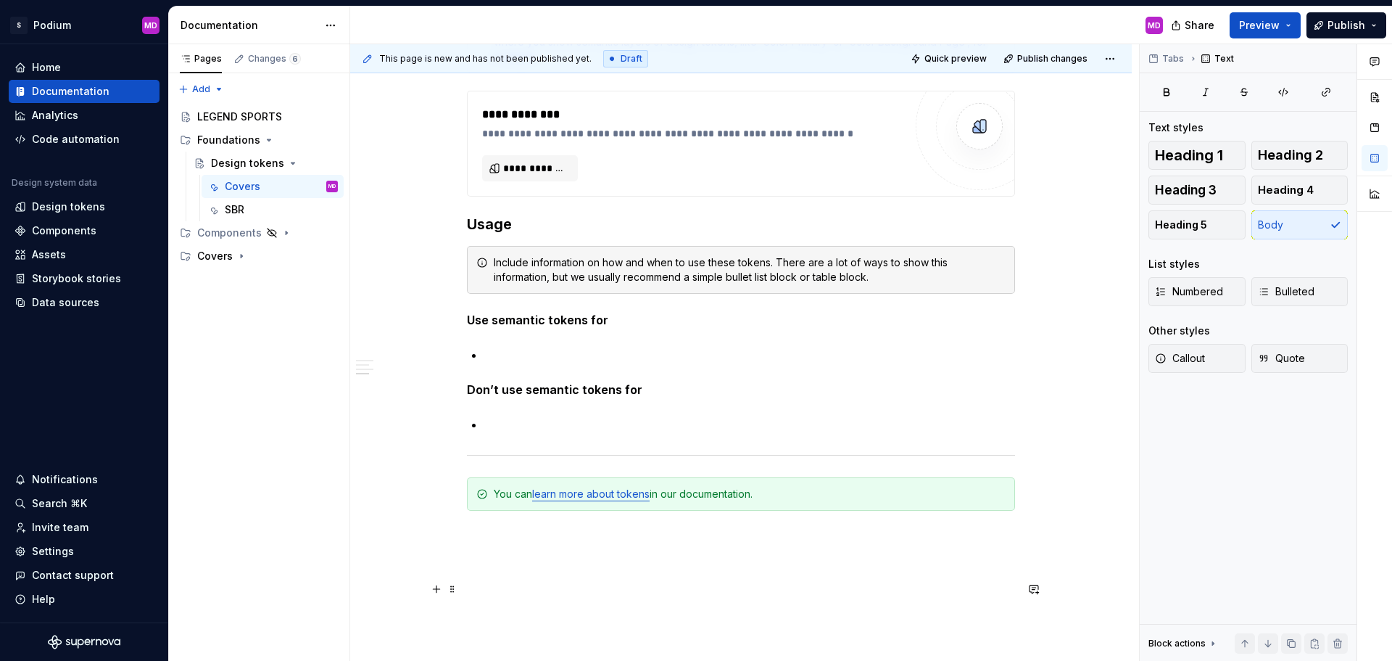
click at [754, 583] on p at bounding box center [741, 588] width 548 height 17
type textarea "*"
click at [51, 298] on div "Data sources" at bounding box center [65, 302] width 67 height 15
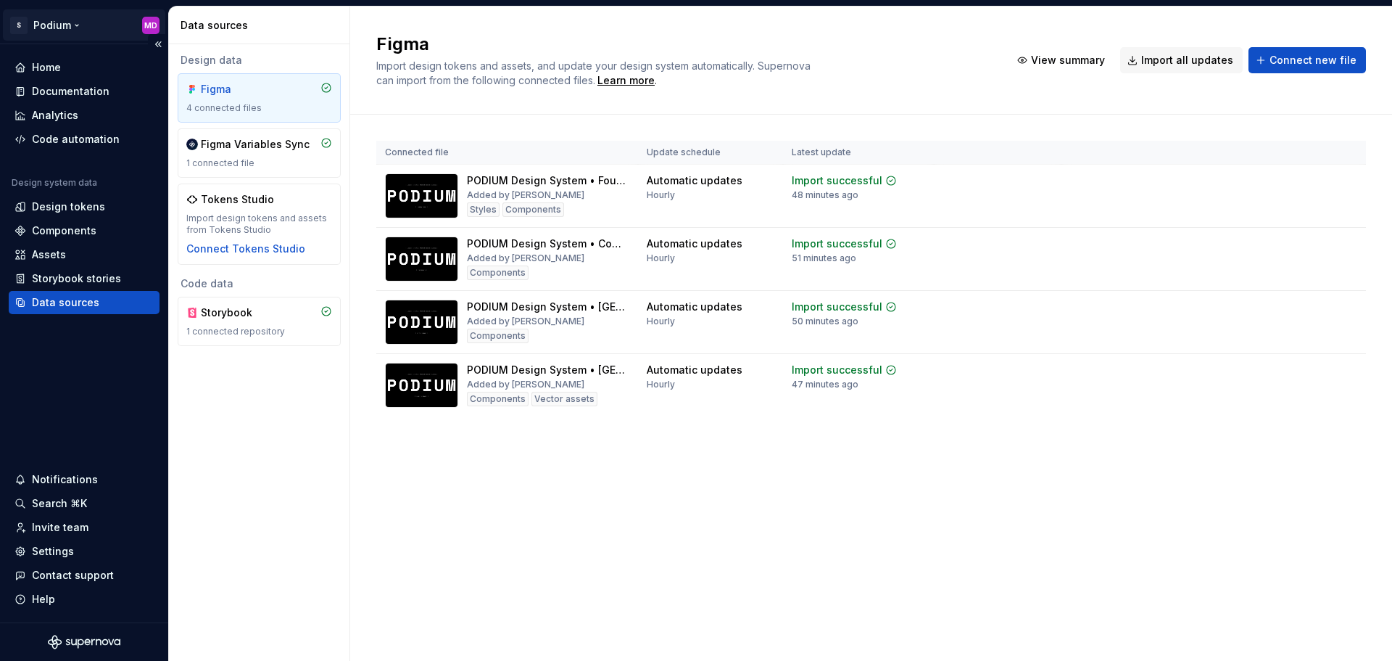
click at [74, 25] on html "S Podium MD Home Documentation Analytics Code automation Design system data Des…" at bounding box center [696, 330] width 1392 height 661
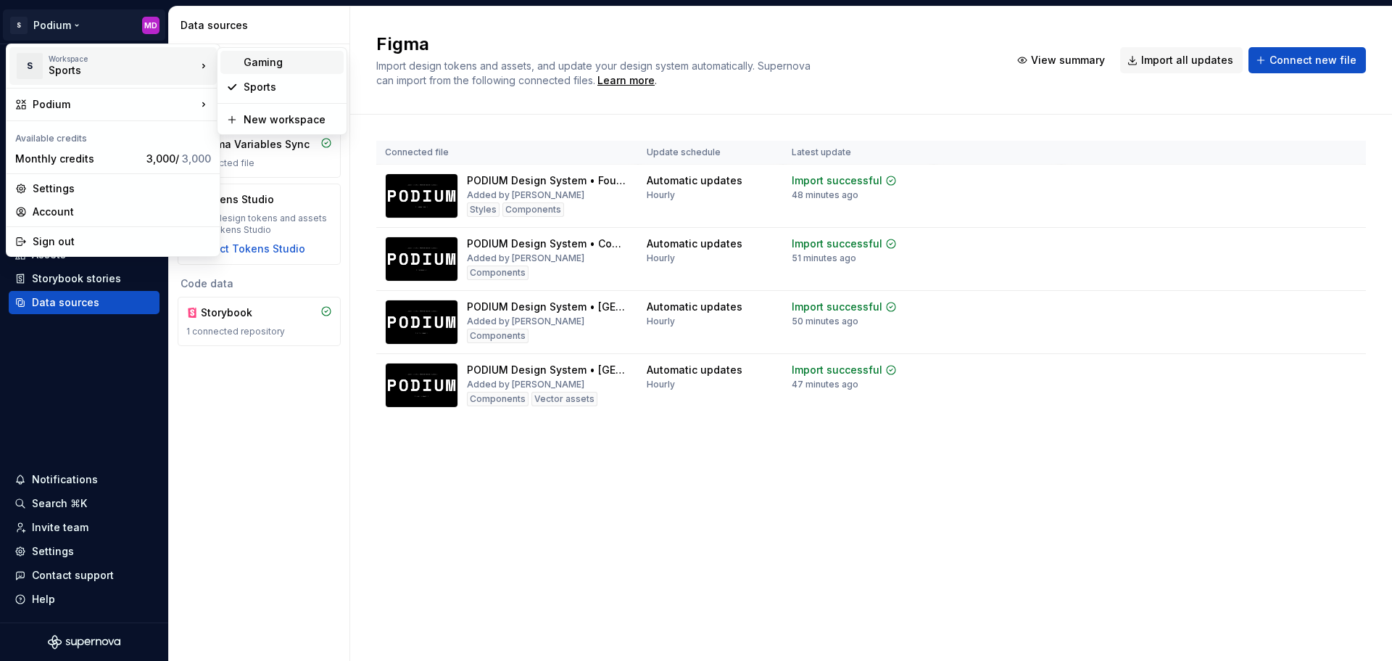
click at [289, 62] on div "Gaming" at bounding box center [291, 62] width 94 height 15
